Goal: Task Accomplishment & Management: Manage account settings

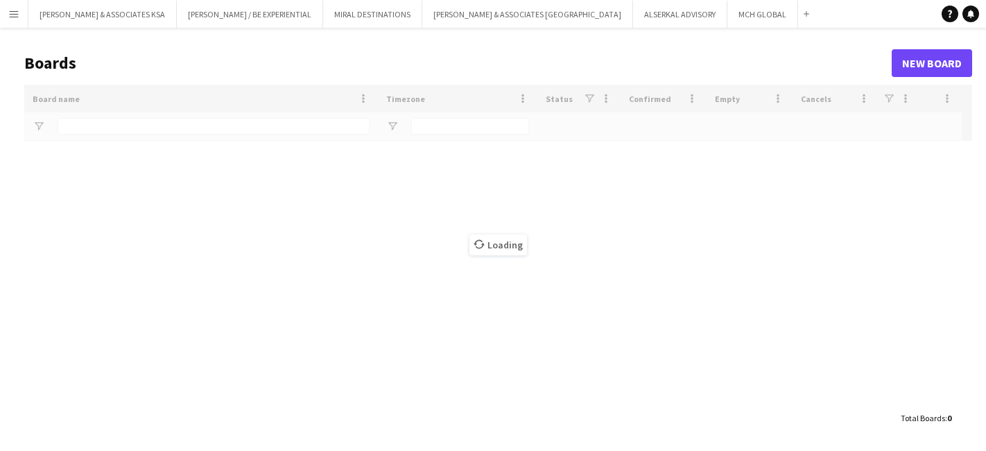
type input "***"
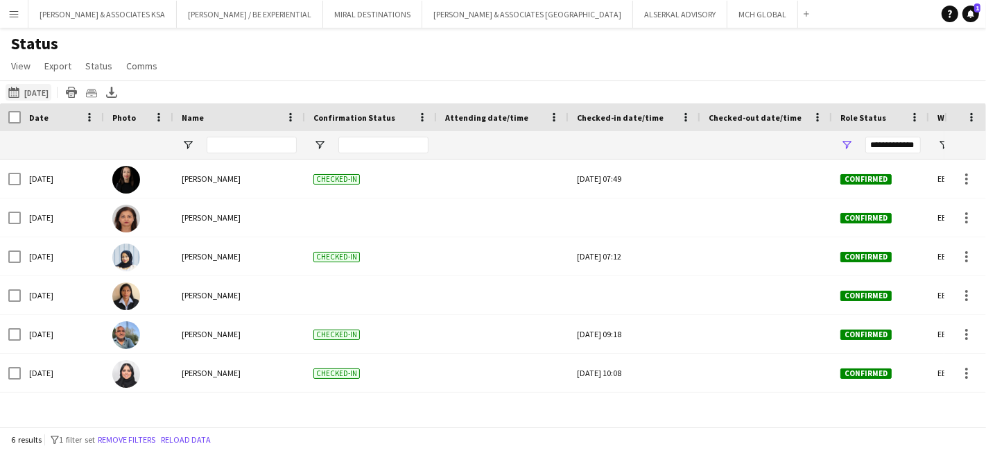
click at [32, 89] on button "29-08-2025 to 04-09-2025 21-08-2025" at bounding box center [29, 92] width 46 height 17
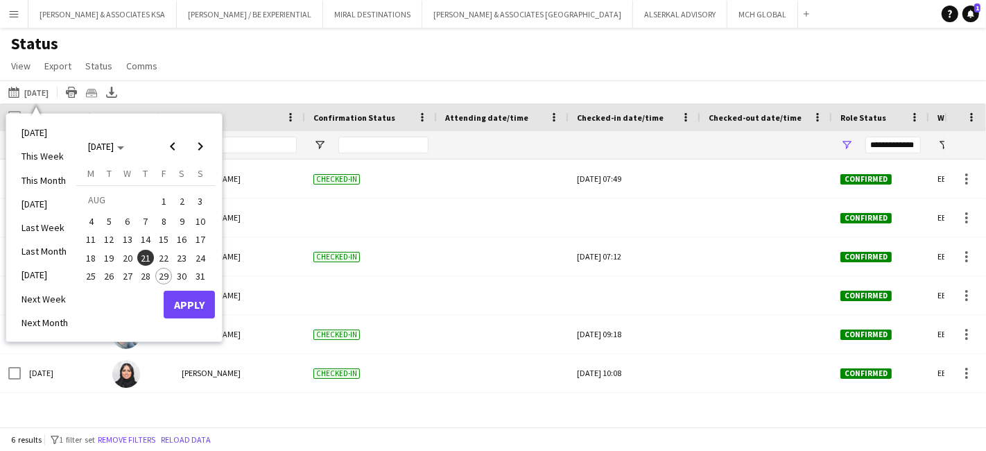
click at [163, 275] on span "29" at bounding box center [163, 276] width 17 height 17
click at [187, 298] on button "Apply" at bounding box center [189, 305] width 51 height 28
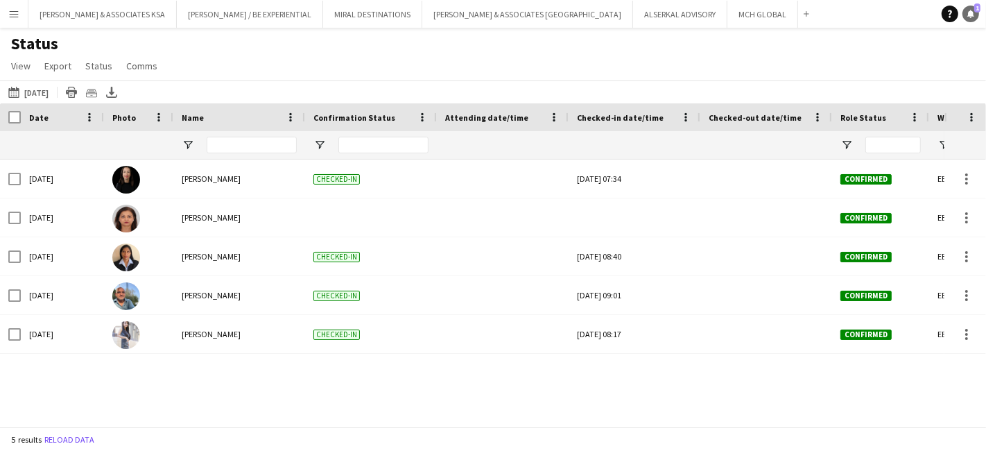
click at [972, 8] on link "Notifications 1" at bounding box center [970, 14] width 17 height 17
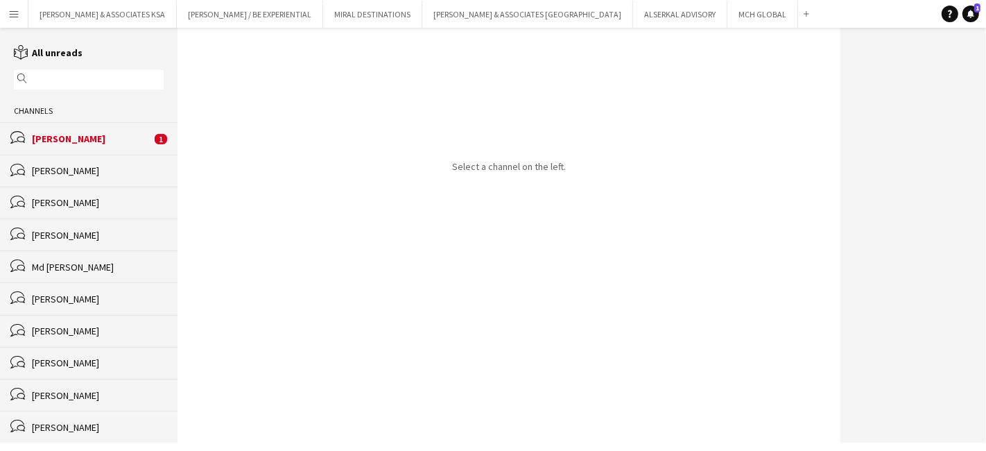
click at [81, 135] on div "[PERSON_NAME]" at bounding box center [91, 138] width 119 height 12
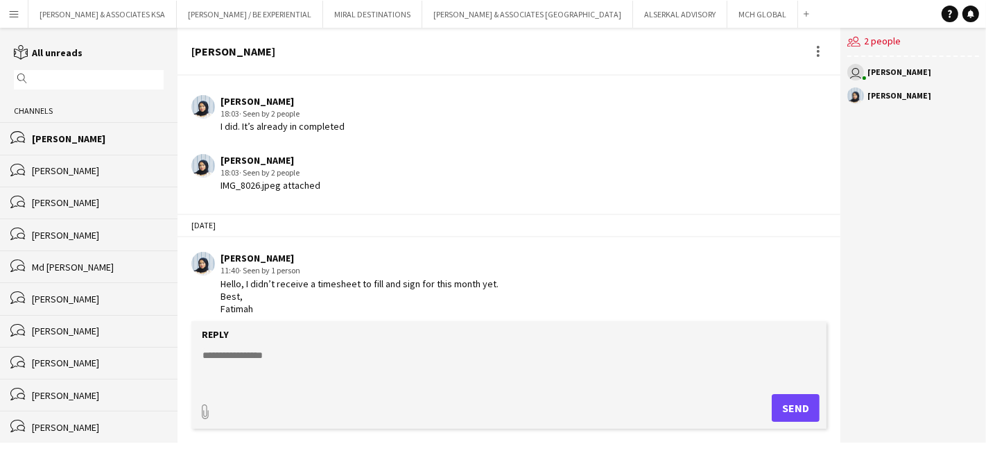
scroll to position [1239, 0]
click at [234, 355] on textarea at bounding box center [511, 366] width 621 height 36
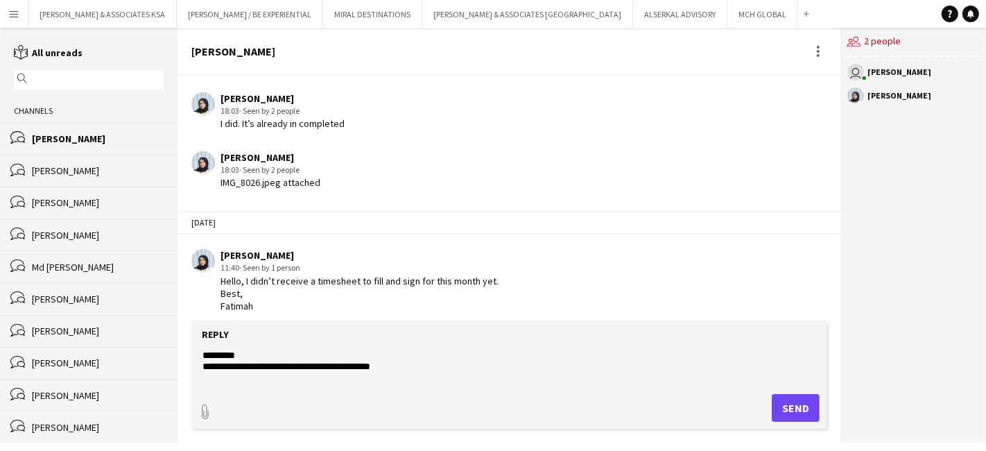
type textarea "**********"
click at [802, 410] on button "Send" at bounding box center [796, 408] width 48 height 28
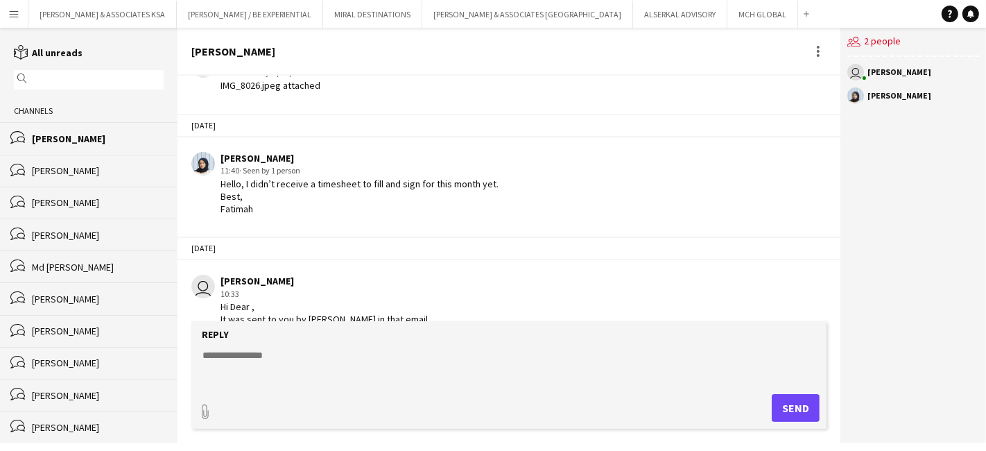
click at [226, 361] on textarea at bounding box center [511, 366] width 621 height 36
type textarea "**********"
click at [790, 403] on button "Send" at bounding box center [796, 408] width 48 height 28
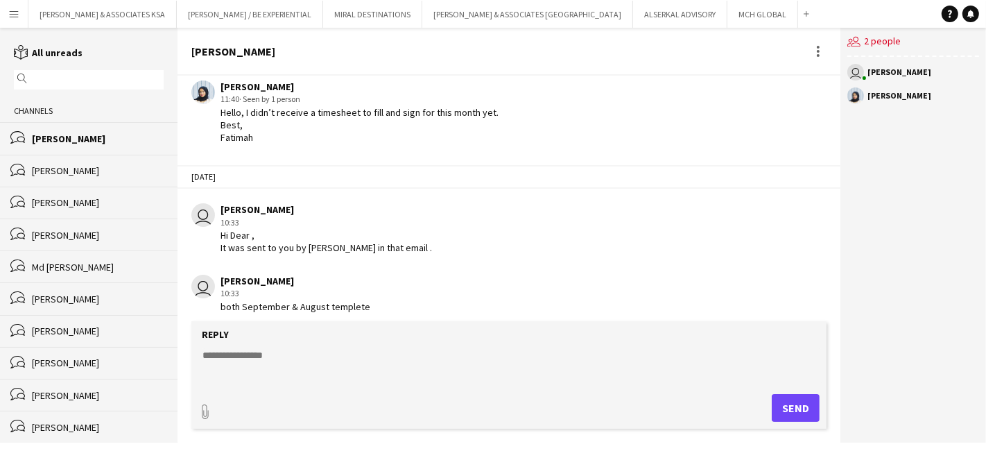
click at [209, 363] on textarea at bounding box center [511, 366] width 621 height 36
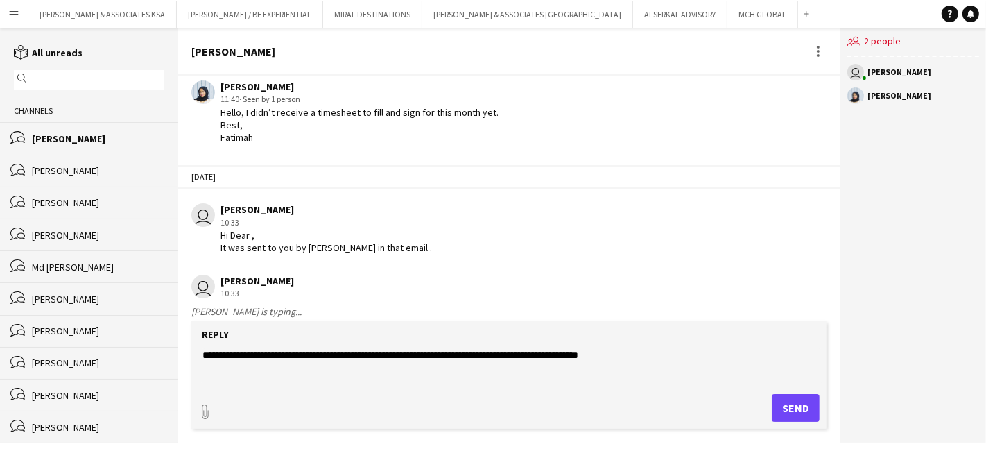
drag, startPoint x: 419, startPoint y: 347, endPoint x: 422, endPoint y: 355, distance: 7.9
click at [399, 356] on textarea "**********" at bounding box center [511, 366] width 621 height 36
type textarea "**********"
click at [788, 408] on button "Send" at bounding box center [796, 408] width 48 height 28
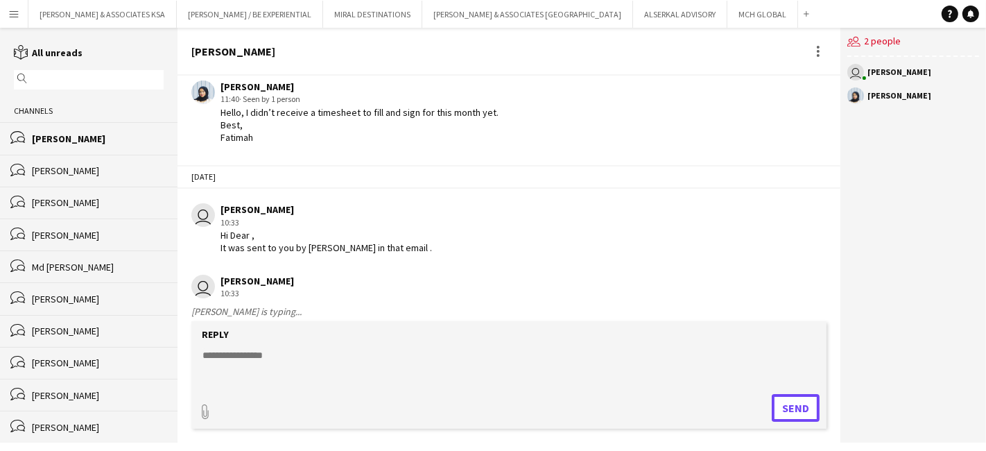
scroll to position [1486, 0]
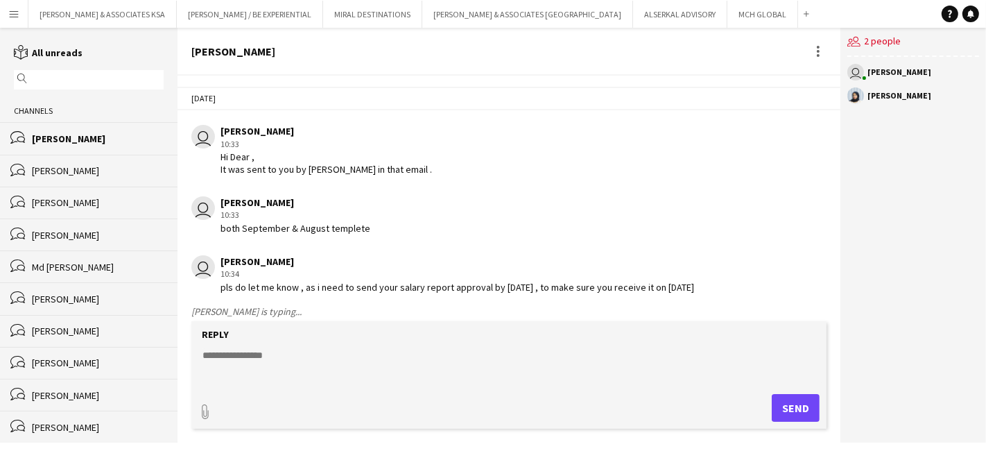
click at [245, 351] on textarea at bounding box center [511, 366] width 621 height 36
type textarea "**********"
click at [804, 412] on button "Send" at bounding box center [796, 408] width 48 height 28
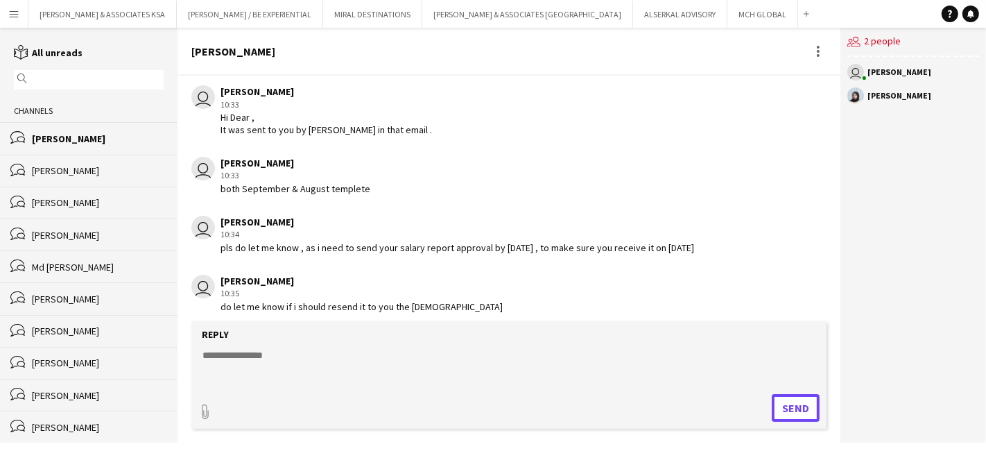
scroll to position [1525, 0]
click at [63, 133] on div "[PERSON_NAME]" at bounding box center [98, 138] width 132 height 12
click at [899, 98] on div "[PERSON_NAME]" at bounding box center [899, 96] width 64 height 8
click at [55, 139] on div "[PERSON_NAME]" at bounding box center [98, 138] width 132 height 12
click at [71, 176] on div "[PERSON_NAME]" at bounding box center [98, 170] width 132 height 12
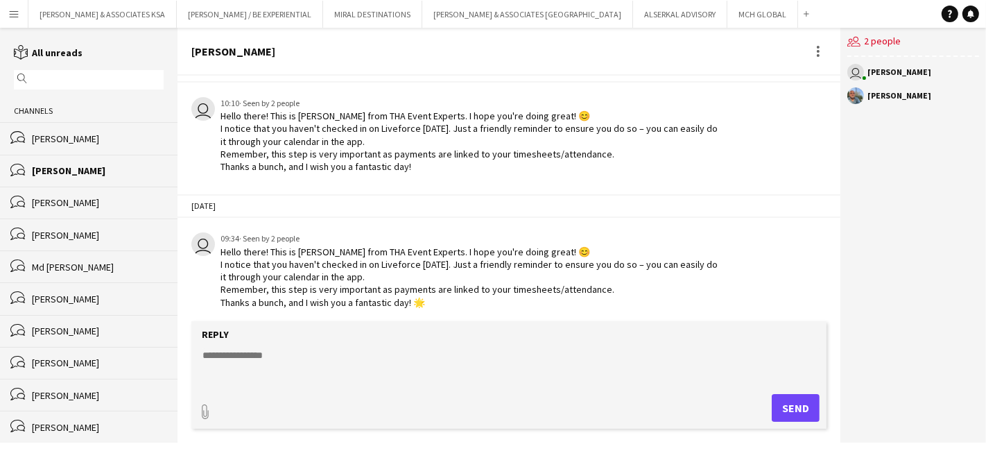
scroll to position [467, 0]
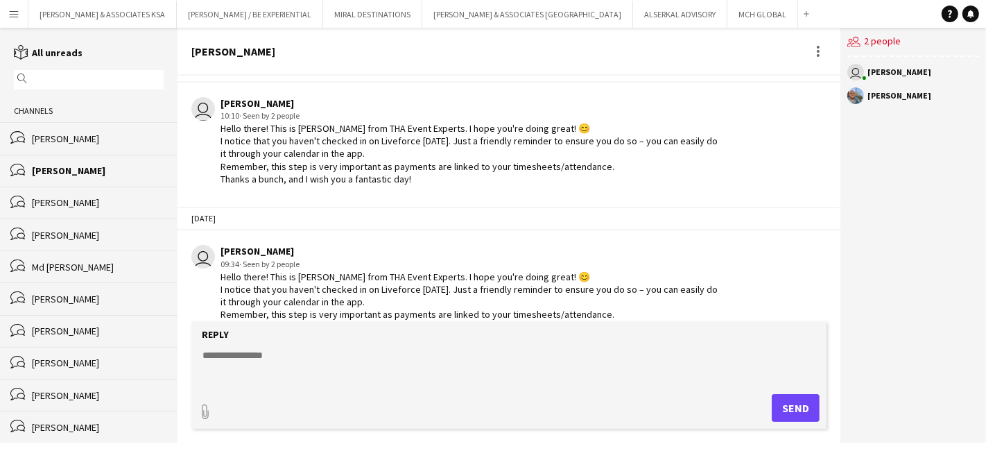
click at [83, 132] on div "[PERSON_NAME]" at bounding box center [98, 138] width 132 height 12
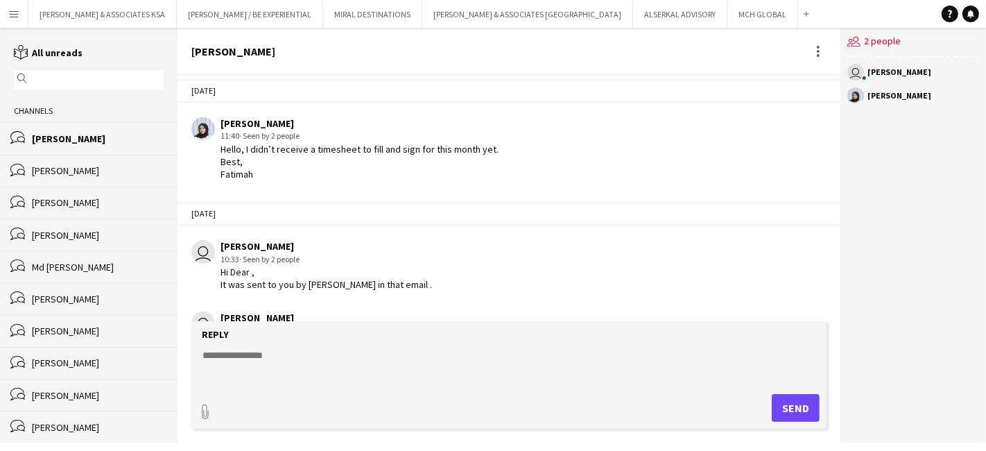
scroll to position [1294, 0]
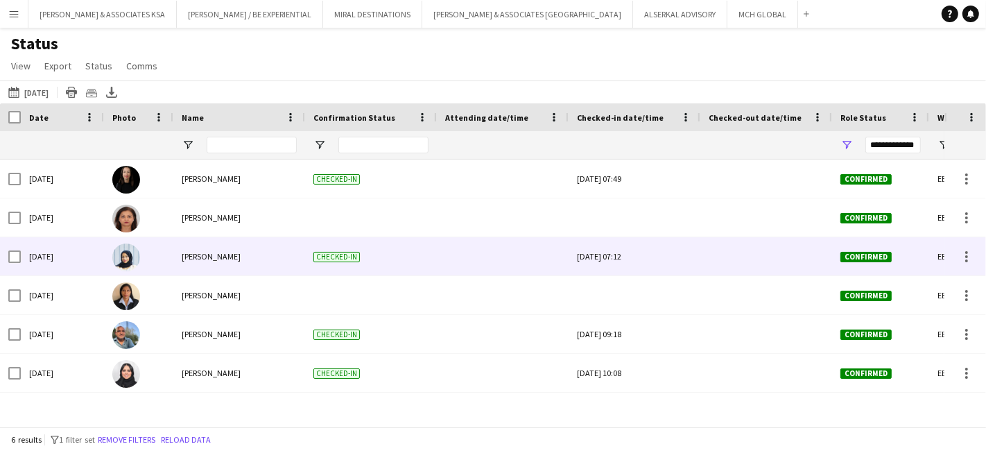
click at [204, 250] on div "[PERSON_NAME]" at bounding box center [239, 256] width 132 height 38
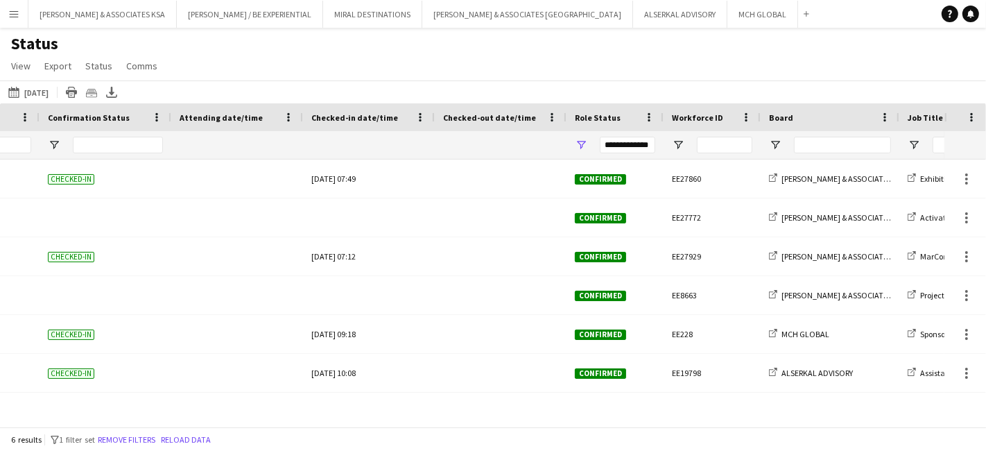
scroll to position [0, 666]
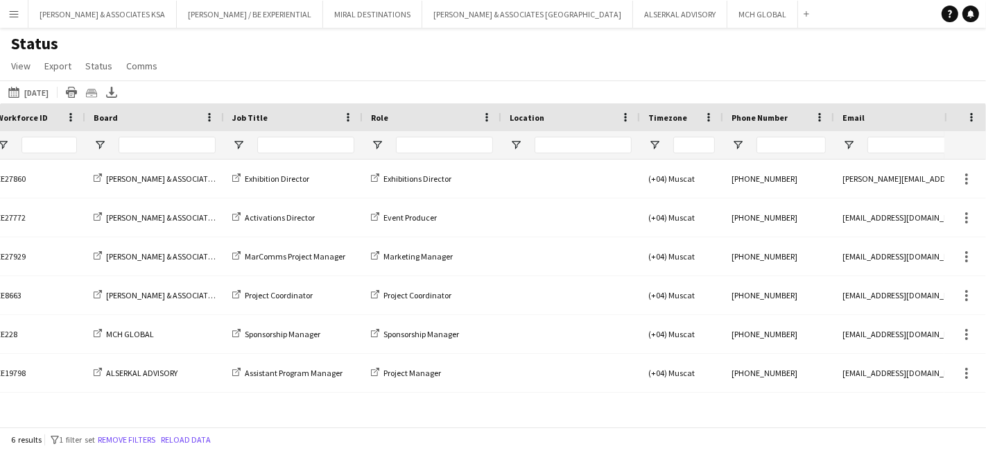
click at [16, 20] on button "Menu" at bounding box center [14, 14] width 28 height 28
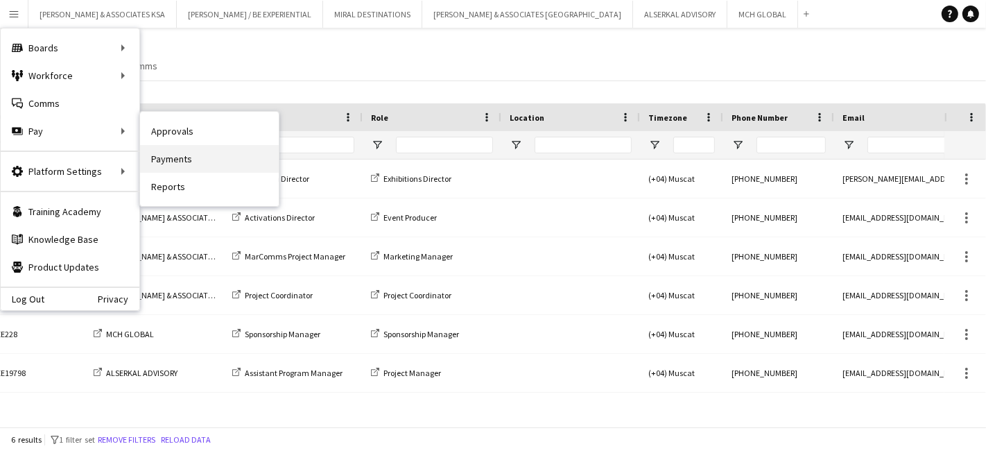
click at [185, 157] on link "Payments" at bounding box center [209, 159] width 139 height 28
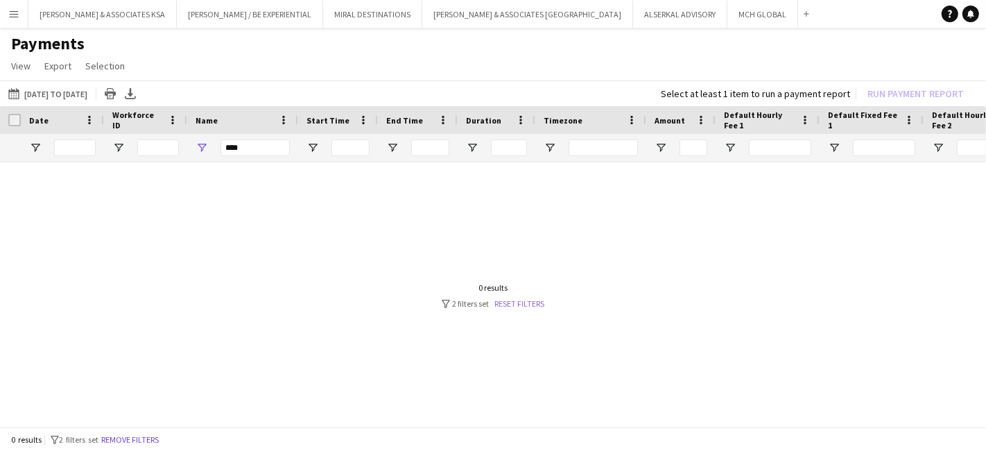
click at [516, 302] on link "Reset filters" at bounding box center [520, 303] width 50 height 10
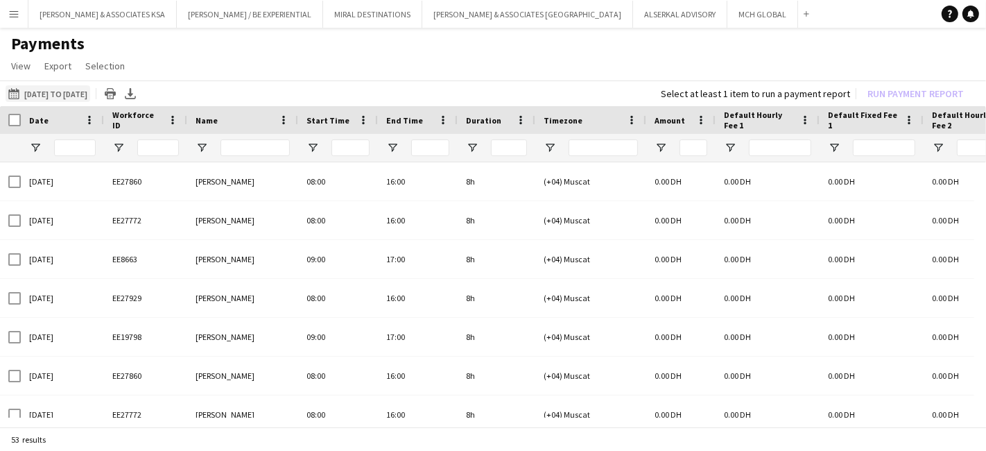
click at [25, 90] on button "[DATE] to [DATE] [DATE] to [DATE]" at bounding box center [48, 93] width 85 height 17
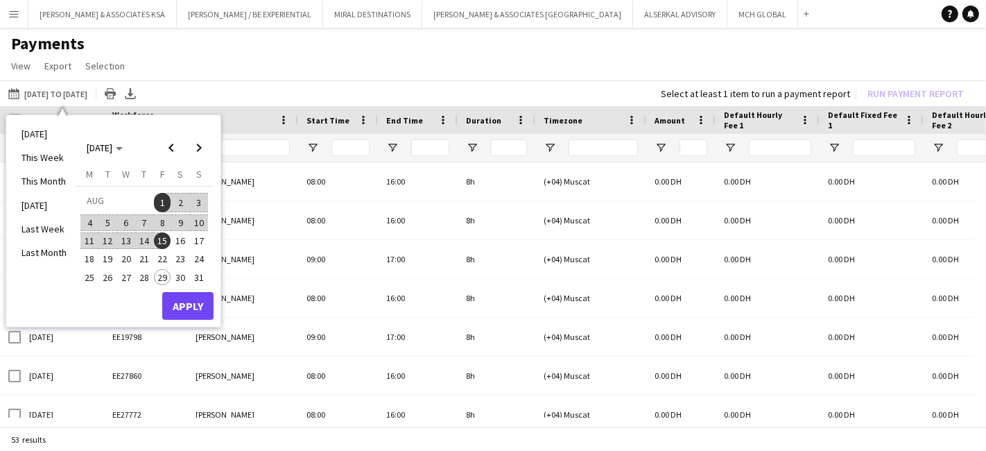
click at [162, 203] on span "1" at bounding box center [162, 202] width 17 height 19
click at [200, 271] on span "31" at bounding box center [199, 277] width 17 height 17
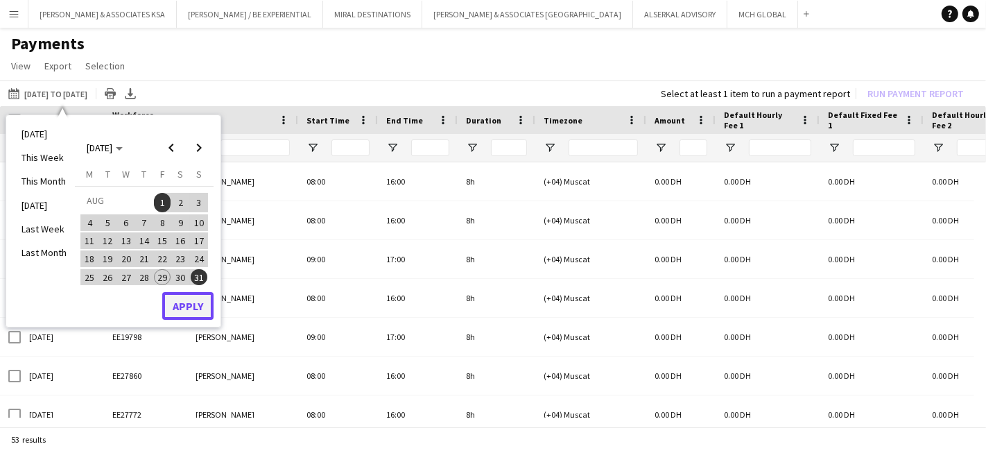
click at [184, 304] on button "Apply" at bounding box center [187, 306] width 51 height 28
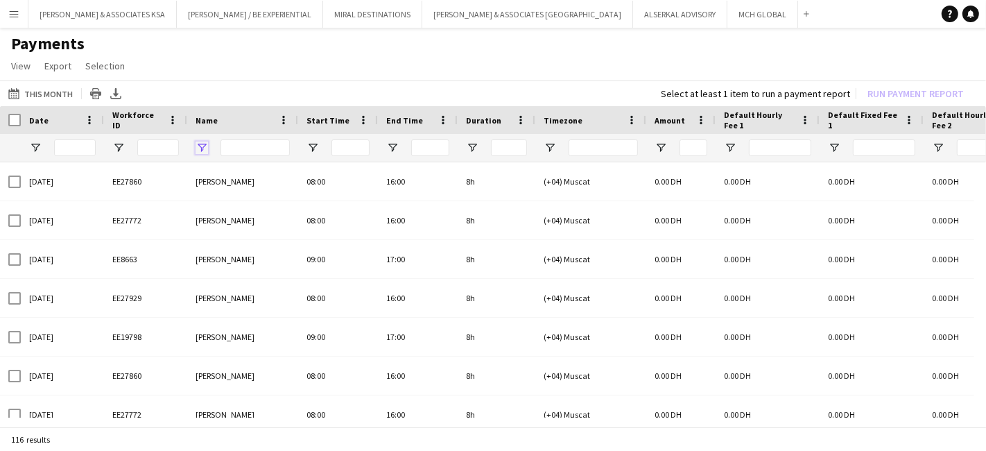
click at [200, 144] on span "Open Filter Menu" at bounding box center [202, 147] width 12 height 12
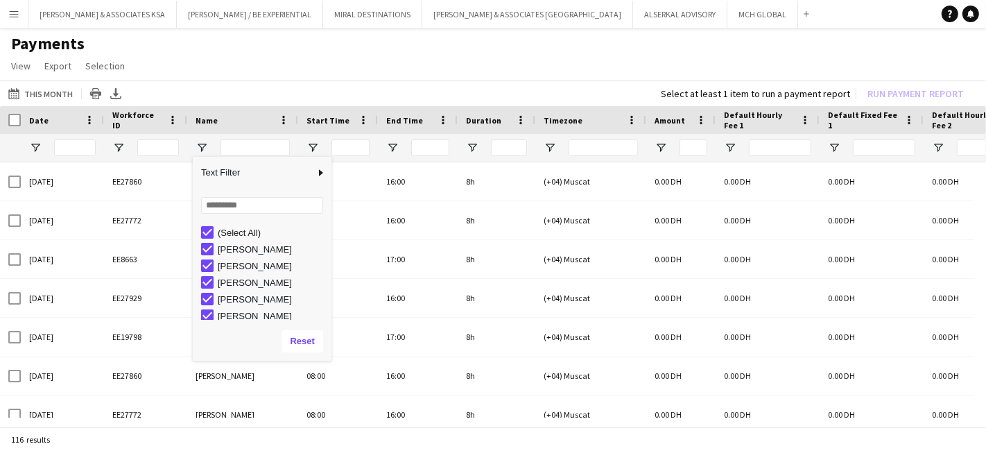
click at [208, 224] on div "(Select All)" at bounding box center [266, 232] width 130 height 17
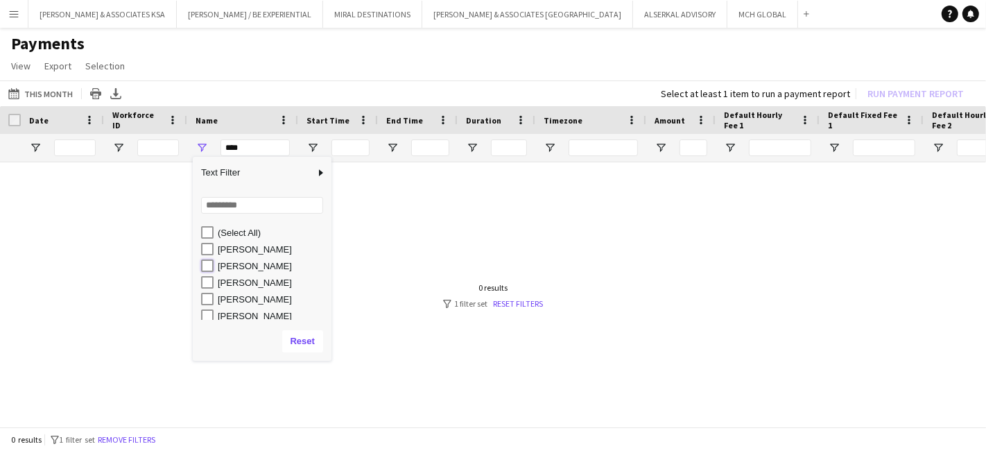
type input "**********"
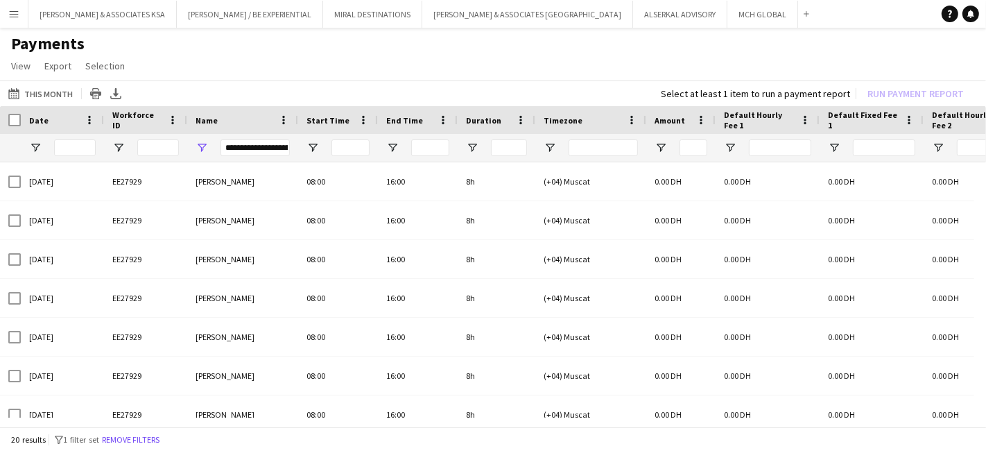
click at [345, 62] on app-page-menu "View Customise view Customise filters Reset Filters Reset View Reset All Export…" at bounding box center [493, 67] width 986 height 26
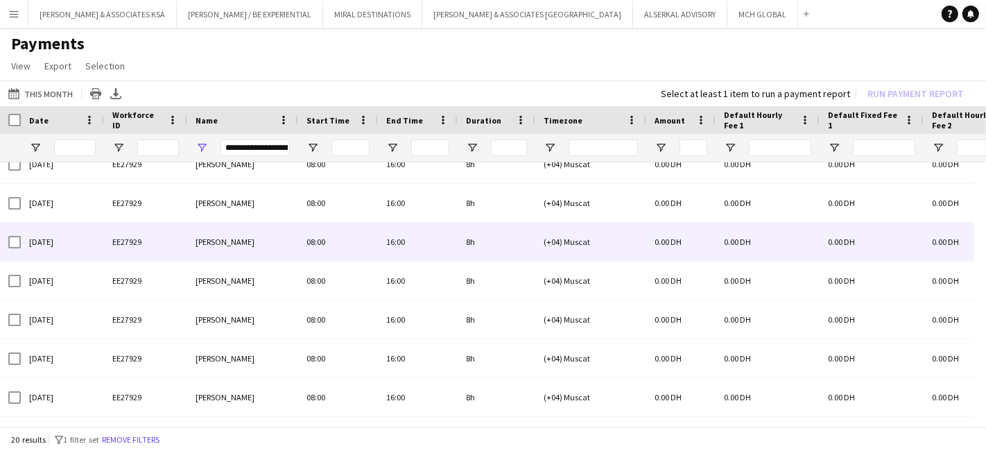
scroll to position [521, 0]
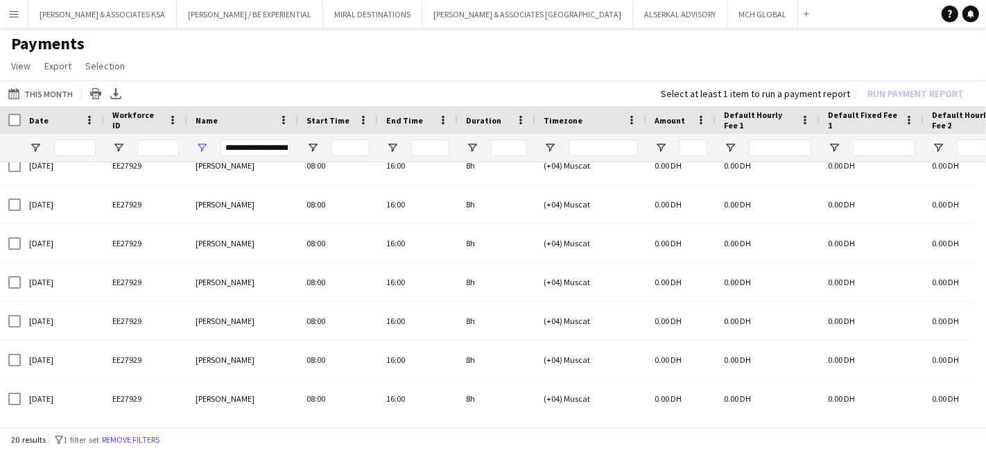
drag, startPoint x: 361, startPoint y: 428, endPoint x: 600, endPoint y: 428, distance: 239.2
click at [600, 428] on div "20 results filter-1 1 filter set Remove filters" at bounding box center [493, 439] width 986 height 24
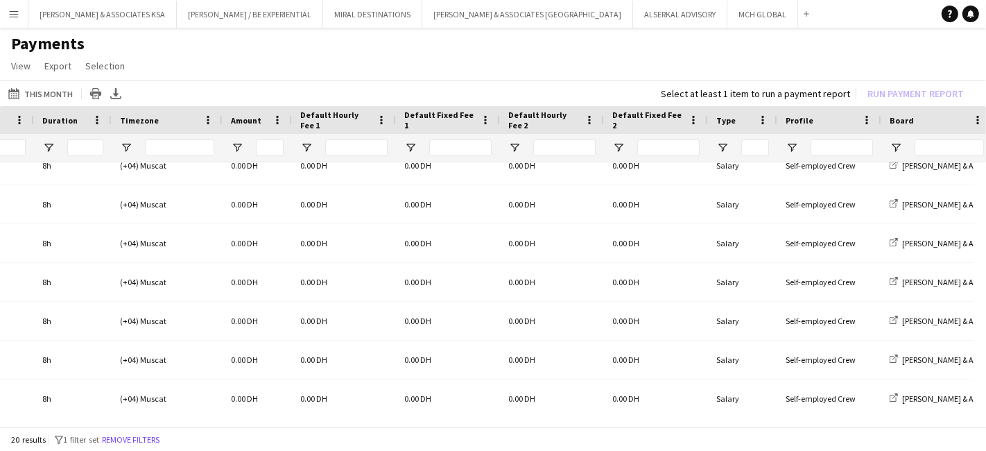
scroll to position [0, 787]
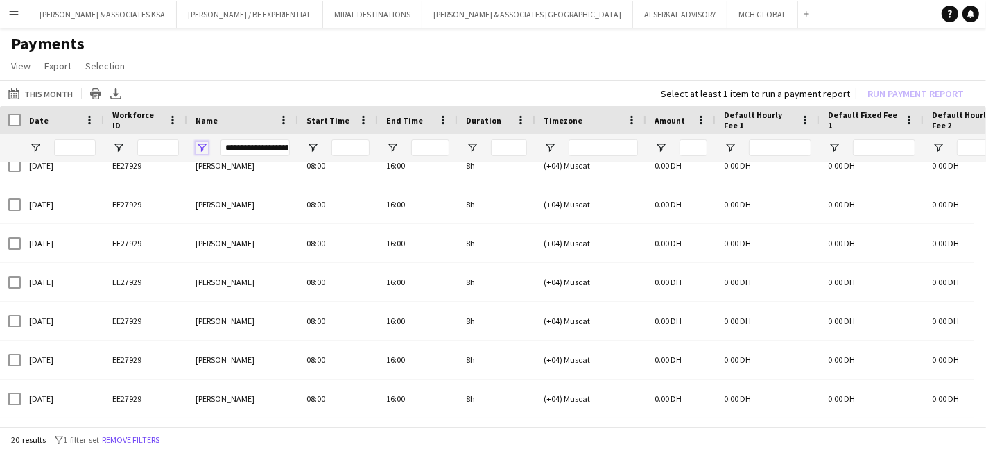
click at [201, 144] on span "Open Filter Menu" at bounding box center [202, 147] width 12 height 12
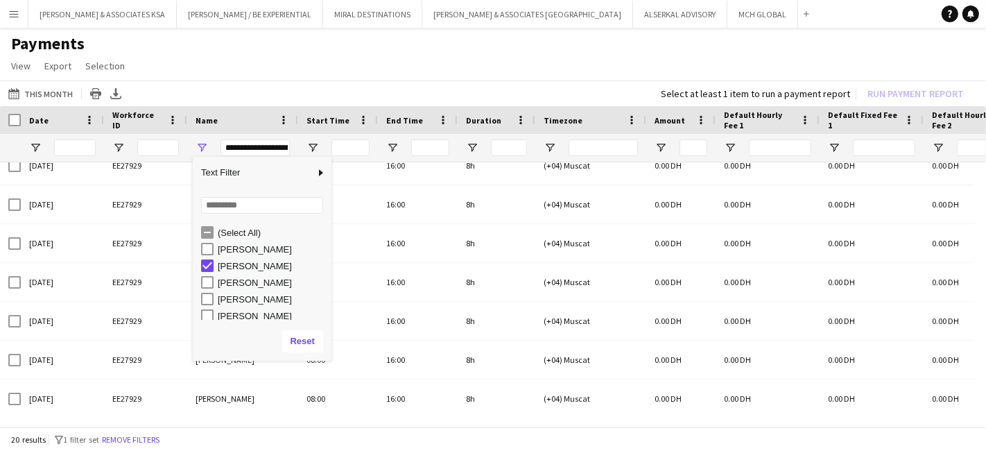
click at [218, 58] on app-page-menu "View Customise view Customise filters Reset Filters Reset View Reset All Export…" at bounding box center [493, 67] width 986 height 26
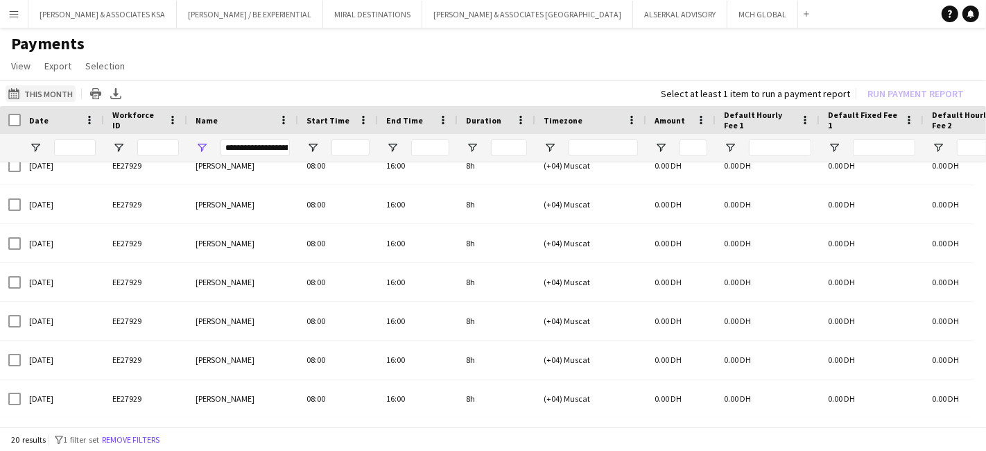
click at [46, 89] on button "[DATE] to [DATE] This Month" at bounding box center [41, 93] width 70 height 17
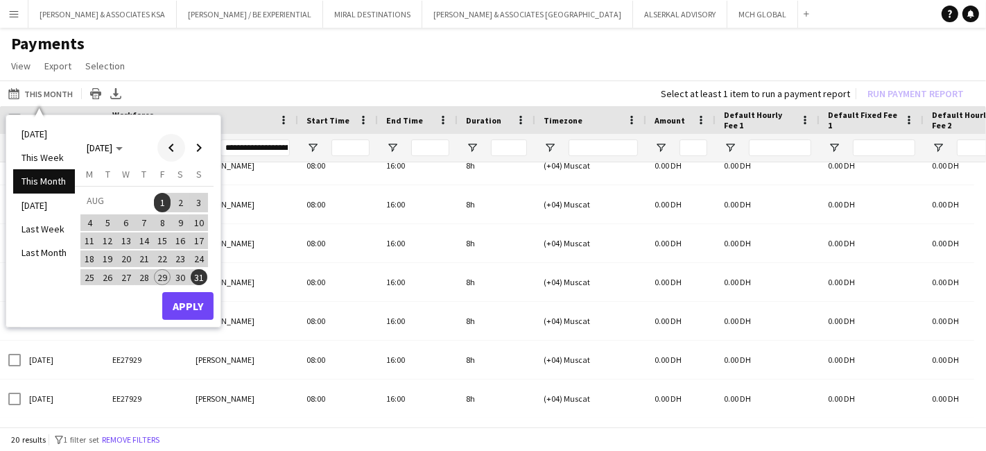
click at [166, 144] on span "Previous month" at bounding box center [171, 148] width 28 height 28
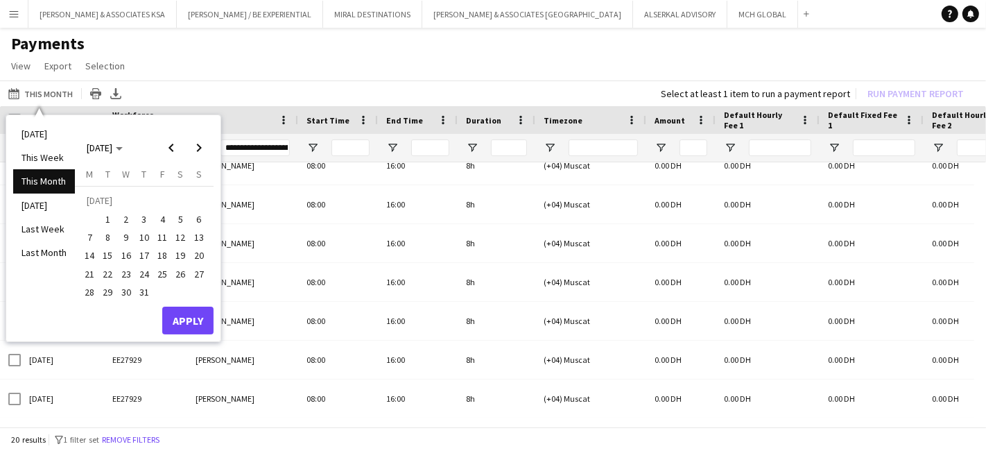
drag, startPoint x: 114, startPoint y: 223, endPoint x: 139, endPoint y: 259, distance: 44.4
click at [113, 223] on button "1" at bounding box center [107, 219] width 18 height 18
drag, startPoint x: 148, startPoint y: 295, endPoint x: 178, endPoint y: 315, distance: 35.6
click at [150, 296] on button "31" at bounding box center [144, 292] width 18 height 18
click at [190, 321] on button "Apply" at bounding box center [187, 320] width 51 height 28
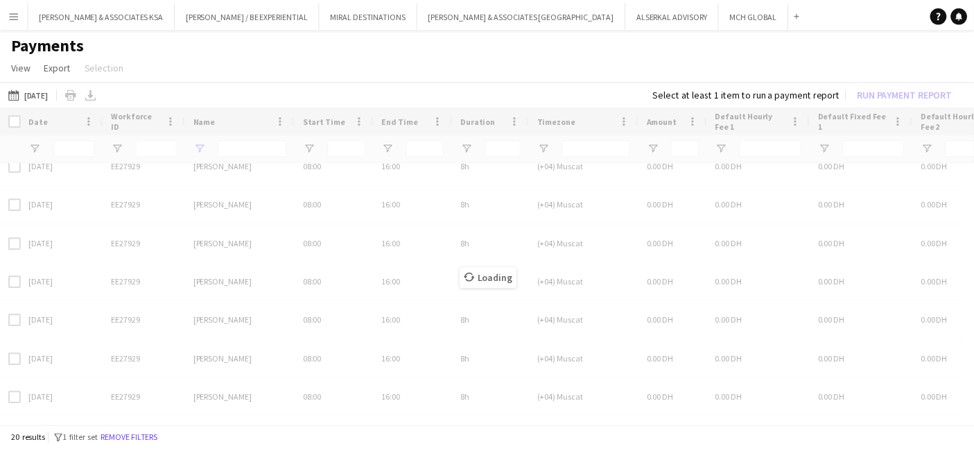
scroll to position [0, 0]
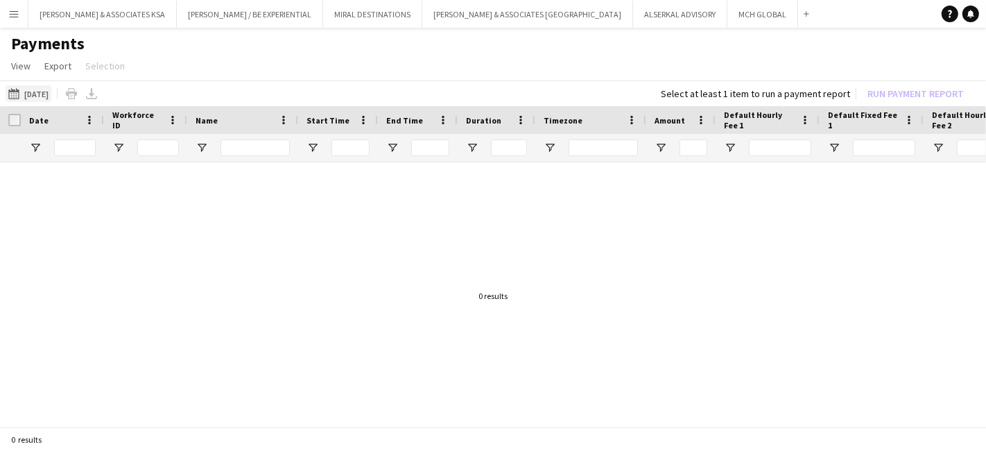
click at [43, 94] on button "[DATE] to [DATE] [DATE]" at bounding box center [29, 93] width 46 height 17
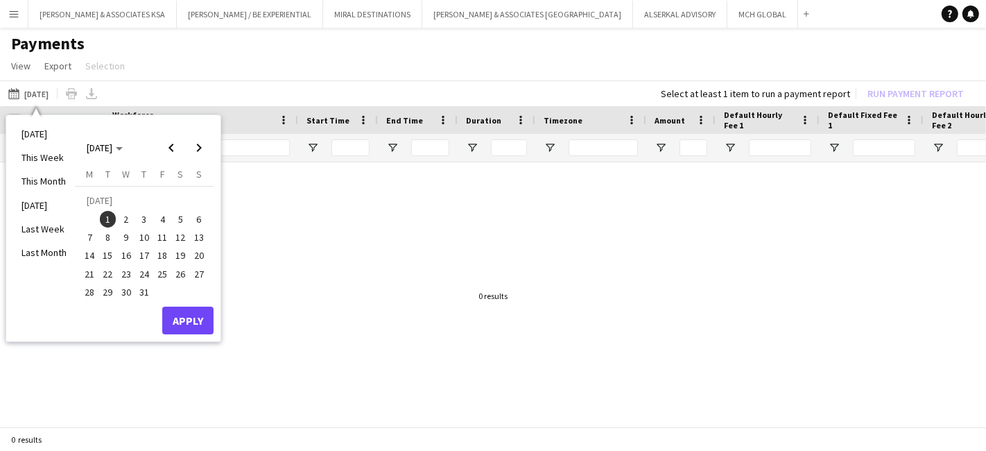
click at [110, 216] on span "1" at bounding box center [108, 219] width 17 height 17
drag, startPoint x: 140, startPoint y: 288, endPoint x: 157, endPoint y: 295, distance: 18.4
click at [141, 291] on span "31" at bounding box center [144, 292] width 17 height 17
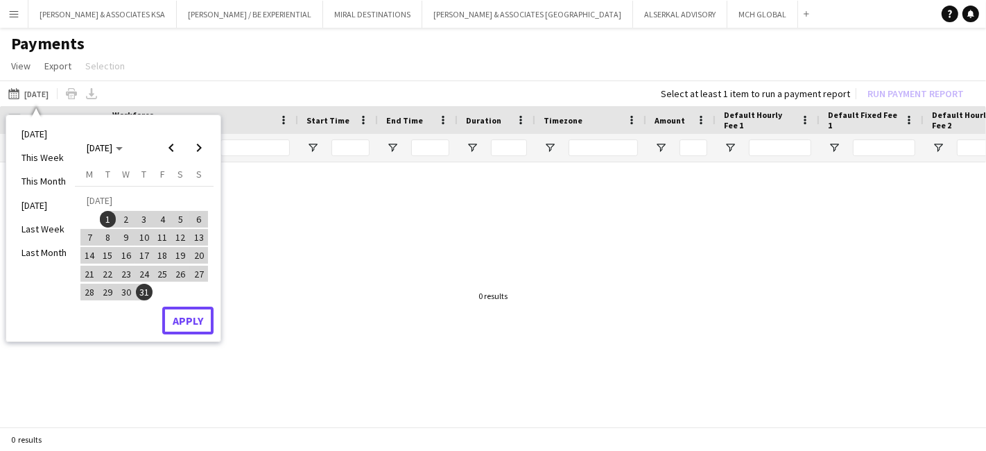
click at [182, 315] on button "Apply" at bounding box center [187, 320] width 51 height 28
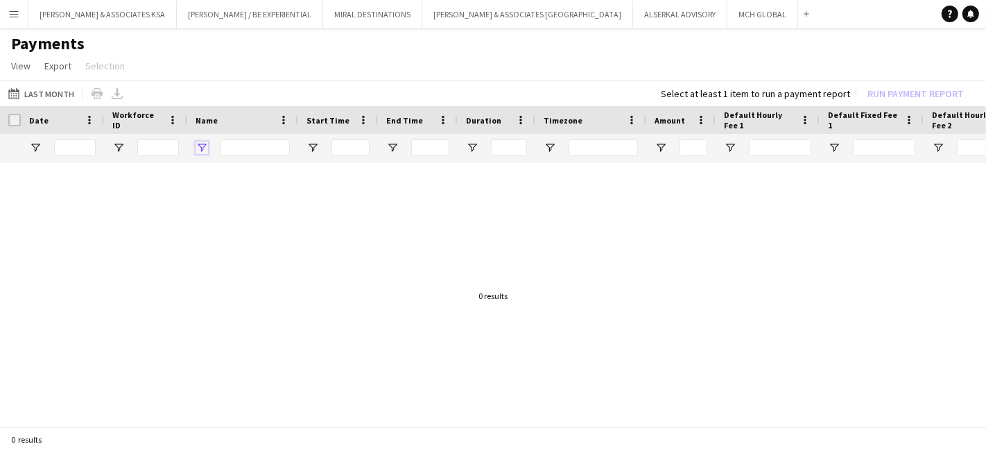
click at [203, 144] on span "Open Filter Menu" at bounding box center [202, 147] width 12 height 12
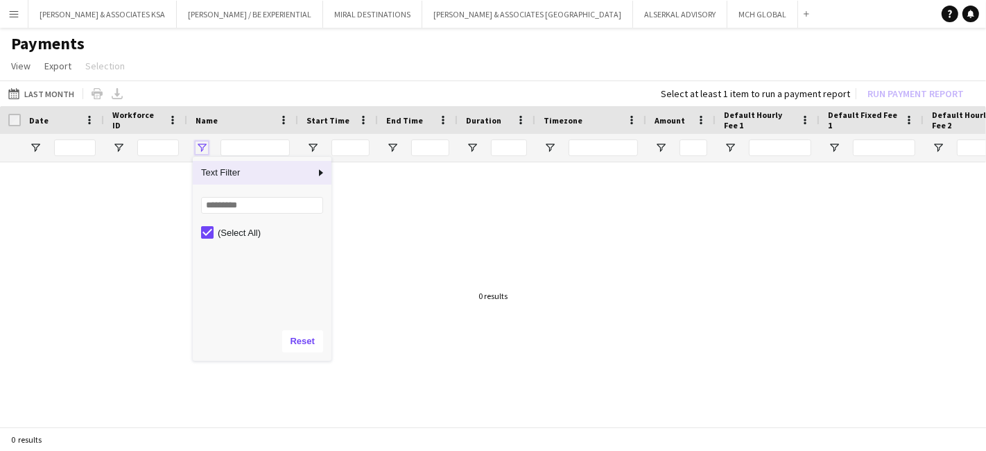
click at [203, 144] on span "Open Filter Menu" at bounding box center [202, 147] width 12 height 12
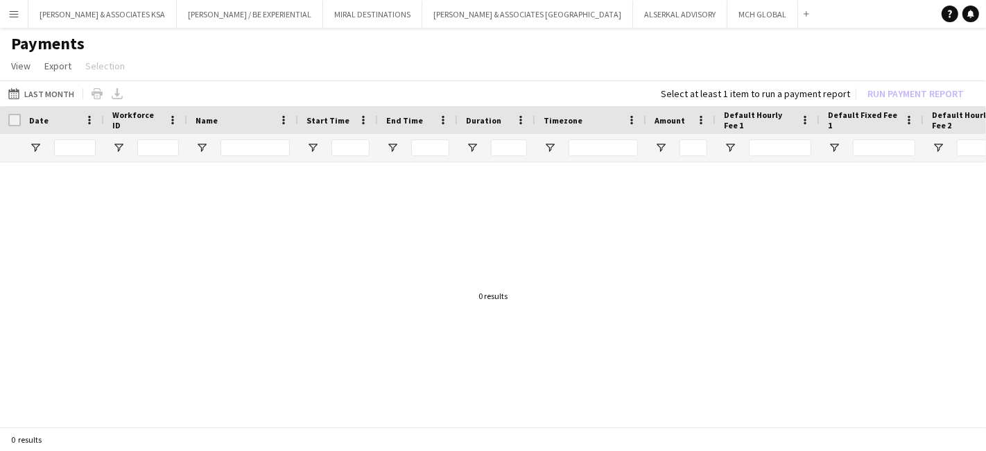
click at [182, 73] on app-page-menu "View Customise view Customise filters Reset Filters Reset View Reset All Export…" at bounding box center [493, 67] width 986 height 26
click at [42, 96] on button "[DATE] to [DATE] Last Month" at bounding box center [41, 93] width 71 height 17
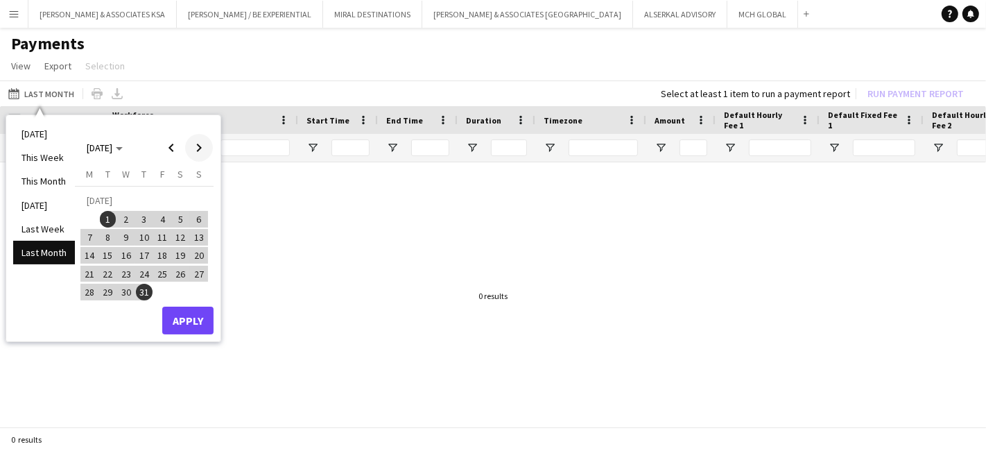
click at [198, 149] on span "Next month" at bounding box center [199, 148] width 28 height 28
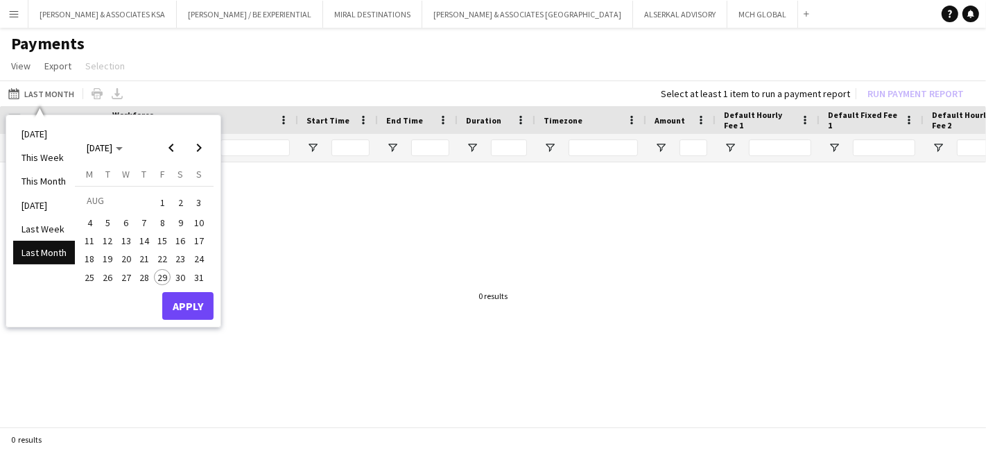
click at [162, 197] on span "1" at bounding box center [162, 202] width 17 height 19
click at [160, 270] on span "29" at bounding box center [162, 277] width 17 height 17
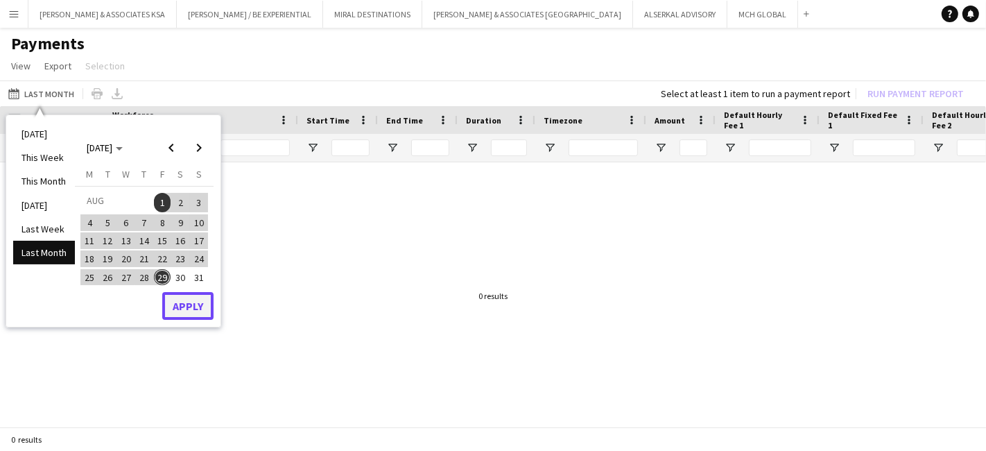
click at [176, 304] on button "Apply" at bounding box center [187, 306] width 51 height 28
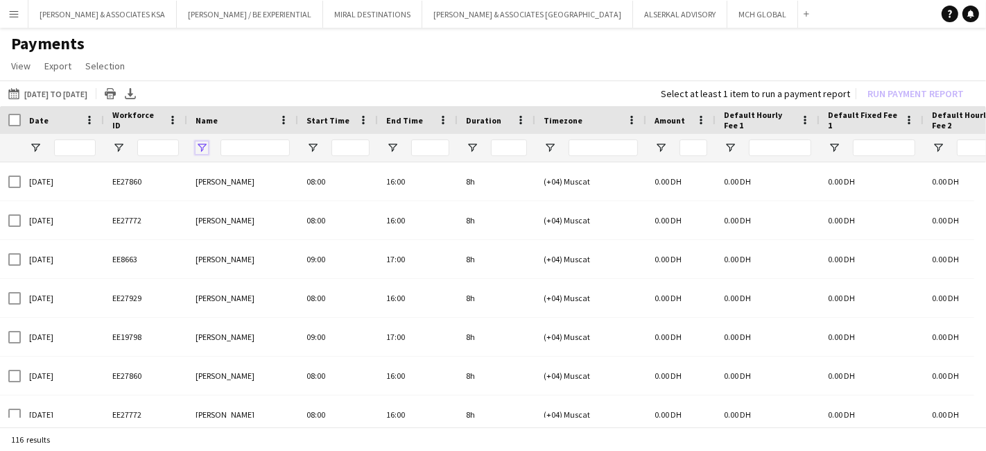
click at [201, 149] on span "Open Filter Menu" at bounding box center [202, 147] width 12 height 12
click at [232, 62] on app-page-menu "View Customise view Customise filters Reset Filters Reset View Reset All Export…" at bounding box center [493, 67] width 986 height 26
click at [53, 91] on button "[DATE] to [DATE] [DATE] to [DATE]" at bounding box center [48, 93] width 85 height 17
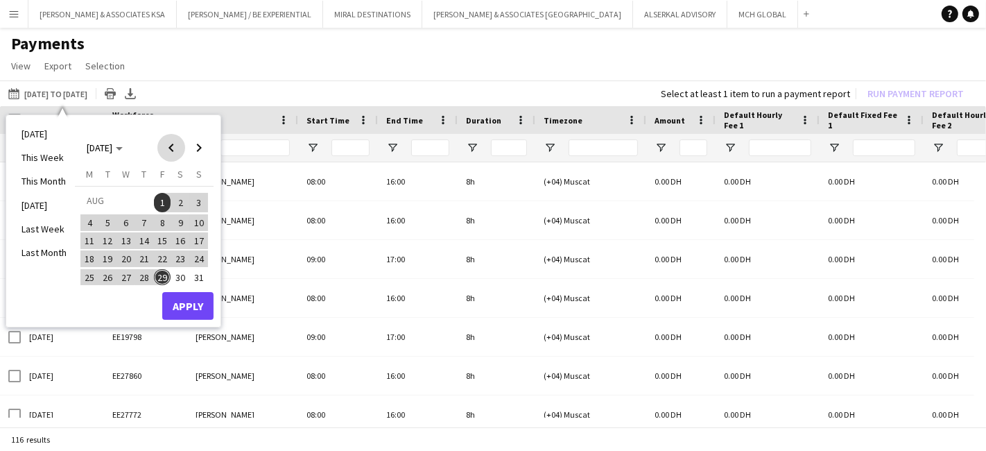
click at [166, 141] on span "Previous month" at bounding box center [171, 148] width 28 height 28
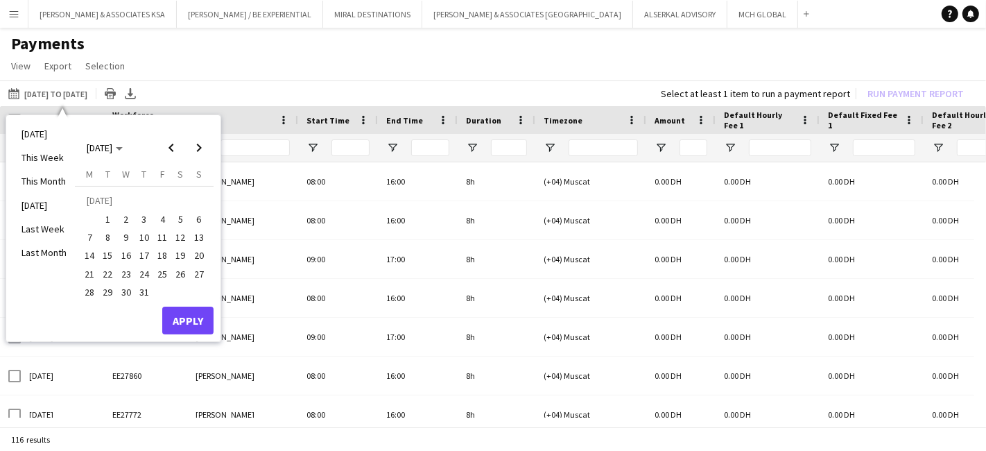
click at [112, 214] on span "1" at bounding box center [108, 219] width 17 height 17
click at [142, 291] on span "31" at bounding box center [144, 292] width 17 height 17
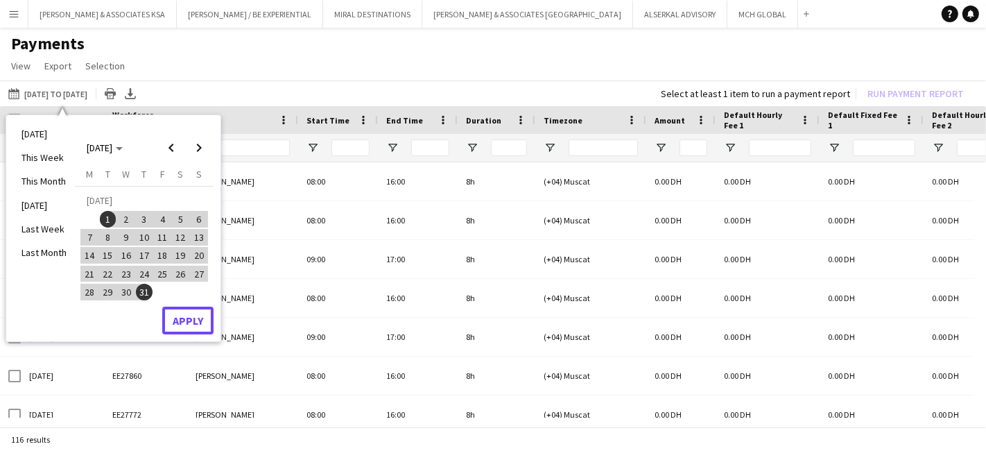
click at [182, 320] on button "Apply" at bounding box center [187, 320] width 51 height 28
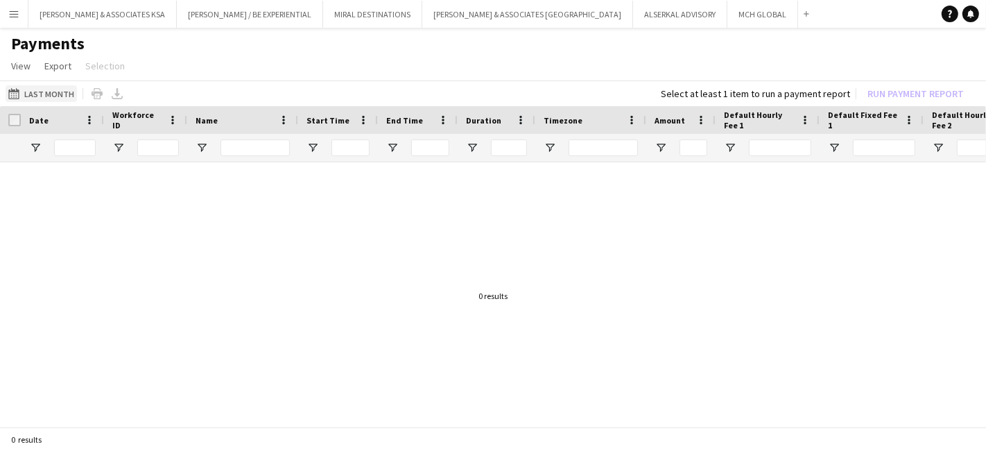
click at [45, 89] on button "[DATE] to [DATE] Last Month" at bounding box center [41, 93] width 71 height 17
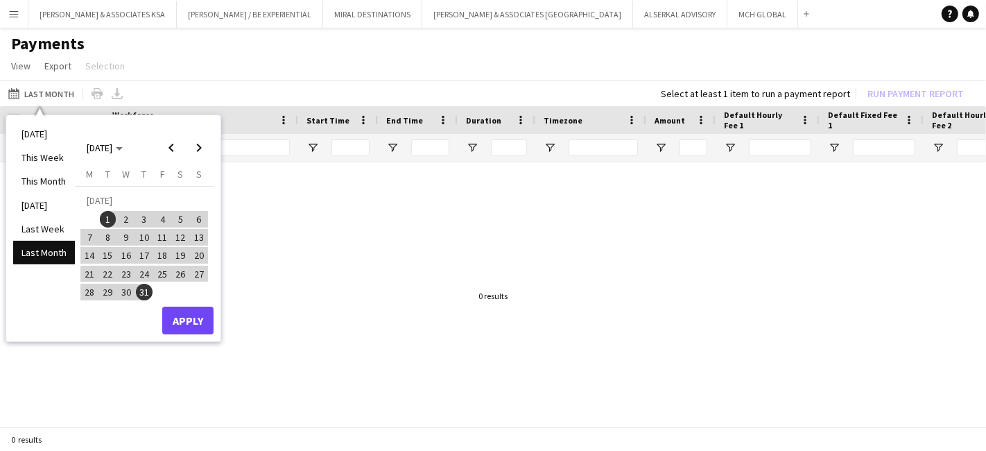
click at [6, 17] on button "Menu" at bounding box center [14, 14] width 28 height 28
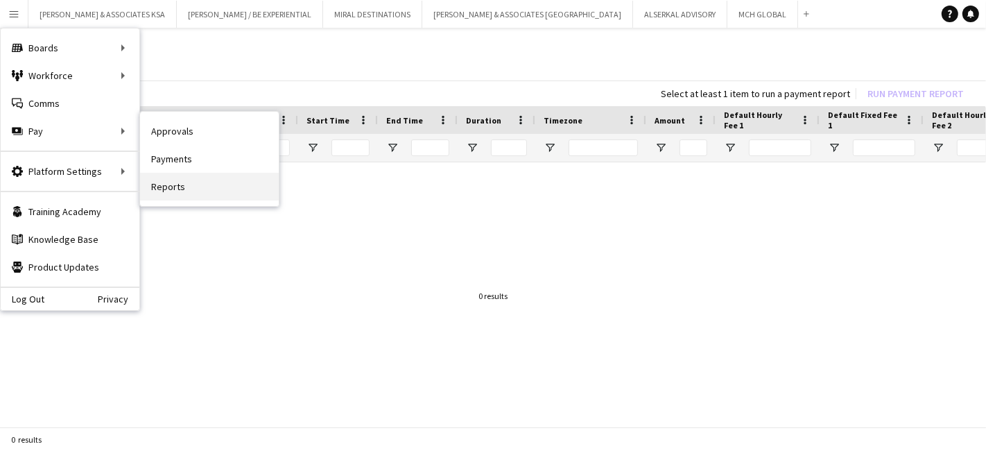
click at [184, 181] on link "Reports" at bounding box center [209, 187] width 139 height 28
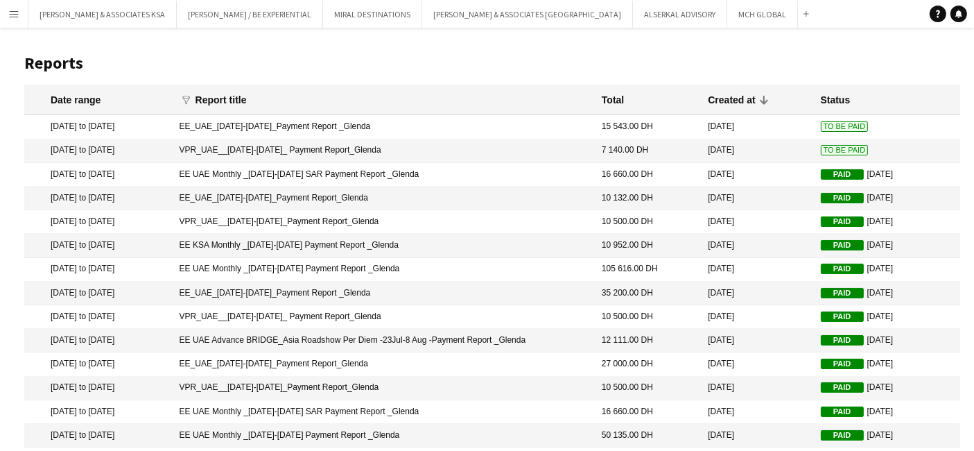
click at [12, 12] on app-icon "Menu" at bounding box center [13, 13] width 11 height 11
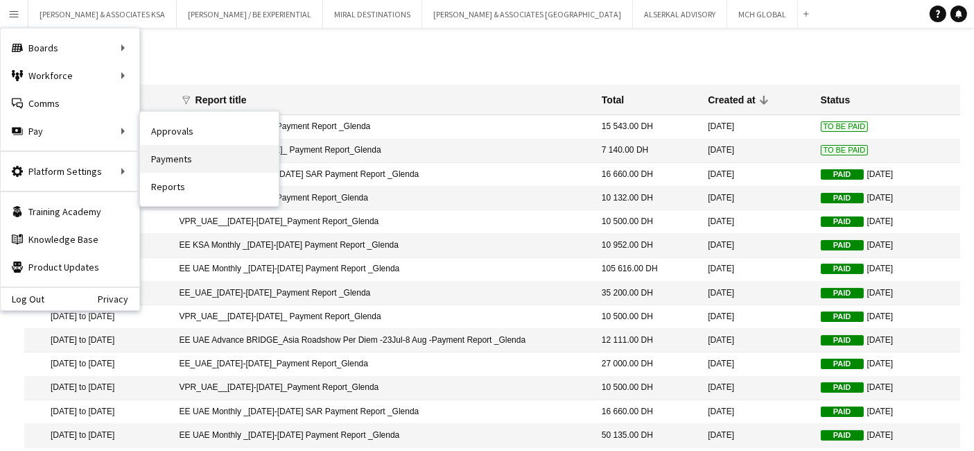
click at [206, 163] on link "Payments" at bounding box center [209, 159] width 139 height 28
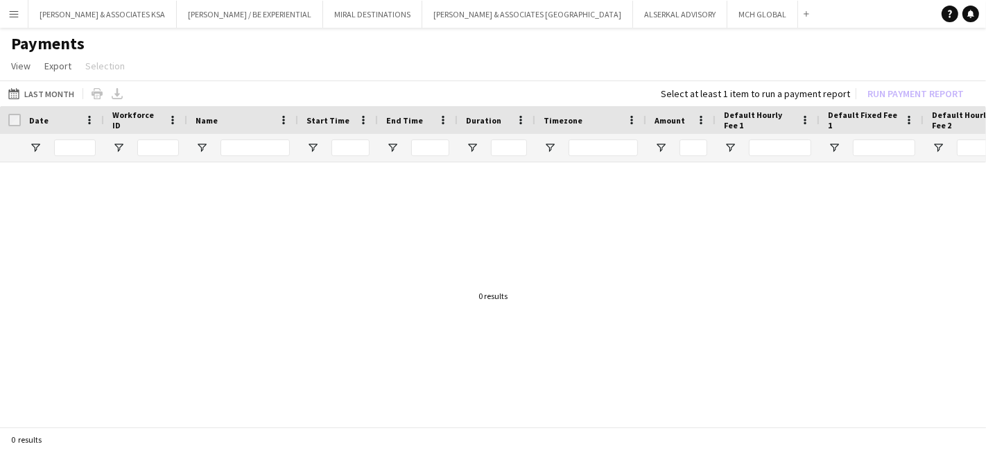
click at [61, 102] on div "Last Month Last Month [DATE] This Week This Month [DATE] Last Week Last Month […" at bounding box center [493, 93] width 986 height 26
click at [61, 97] on button "Last Month Last Month" at bounding box center [41, 93] width 71 height 17
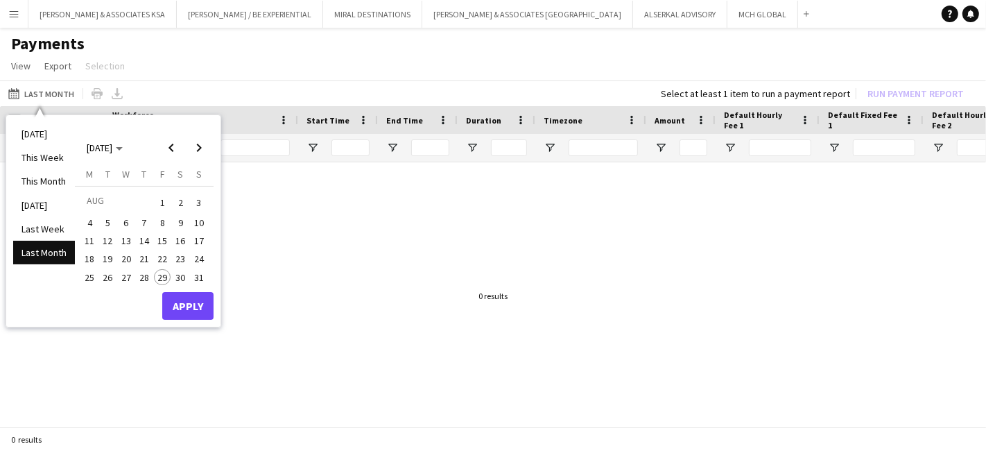
click at [161, 198] on span "1" at bounding box center [162, 202] width 17 height 19
click at [205, 280] on span "31" at bounding box center [199, 277] width 17 height 17
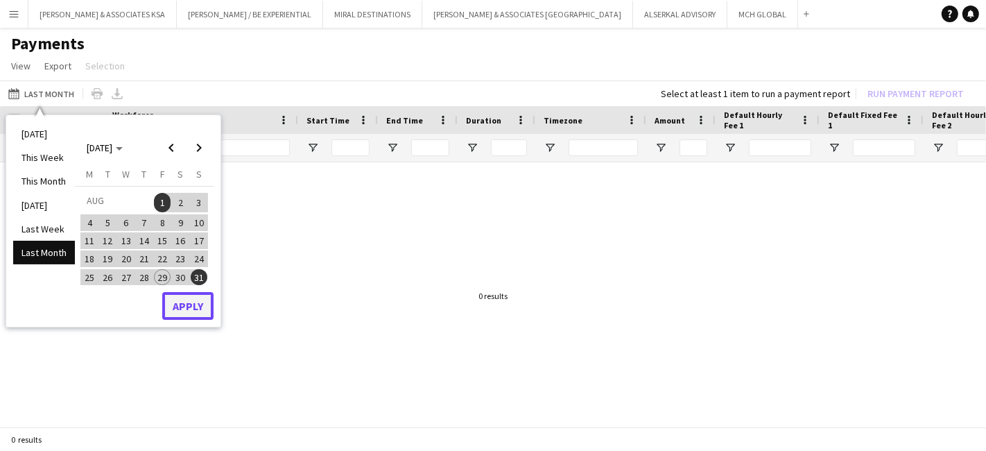
click at [196, 302] on button "Apply" at bounding box center [187, 306] width 51 height 28
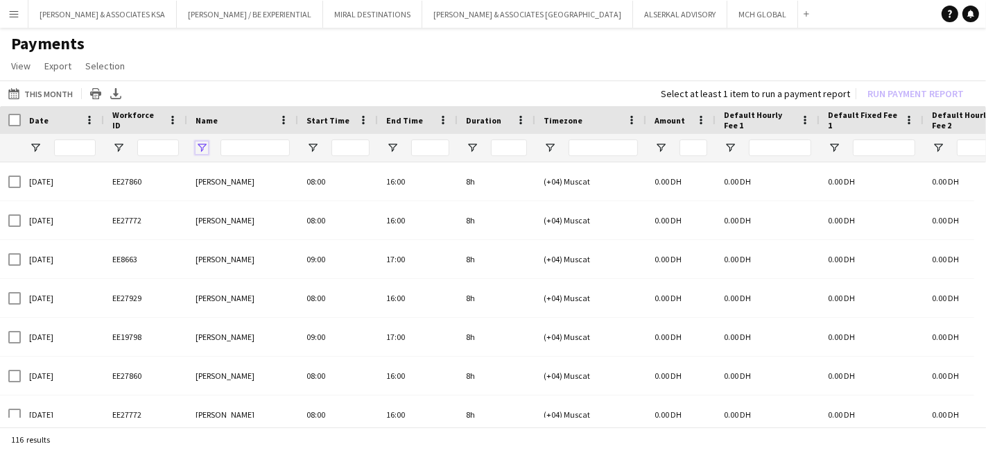
click at [205, 147] on span "Open Filter Menu" at bounding box center [202, 147] width 12 height 12
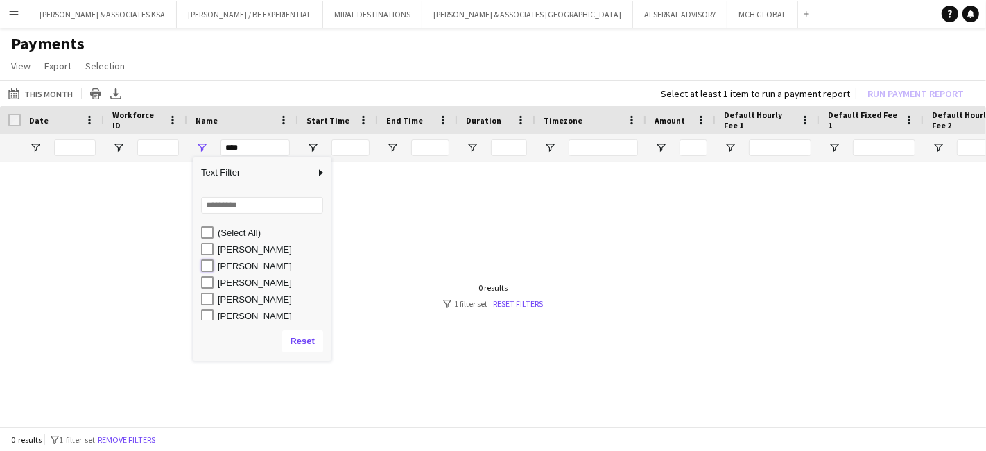
type input "**********"
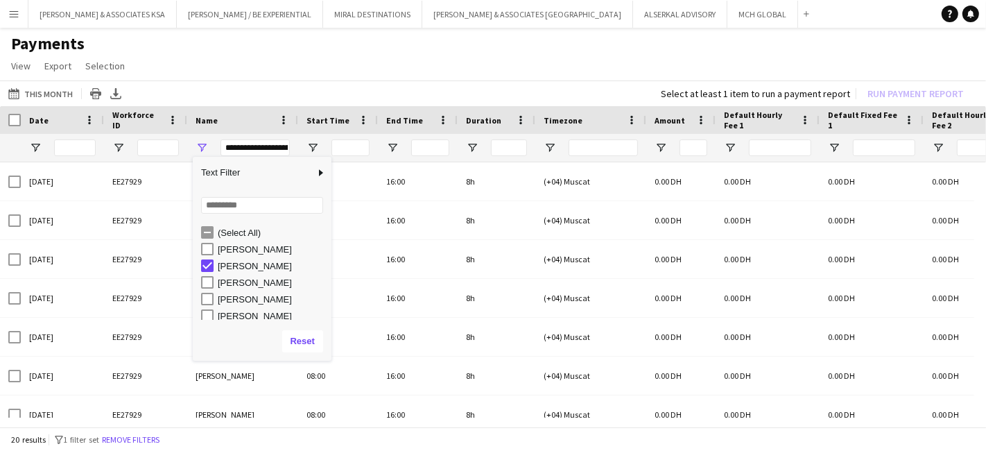
drag, startPoint x: 298, startPoint y: 68, endPoint x: 289, endPoint y: 74, distance: 11.0
click at [297, 70] on app-page-menu "View Customise view Customise filters Reset Filters Reset View Reset All Export…" at bounding box center [493, 67] width 986 height 26
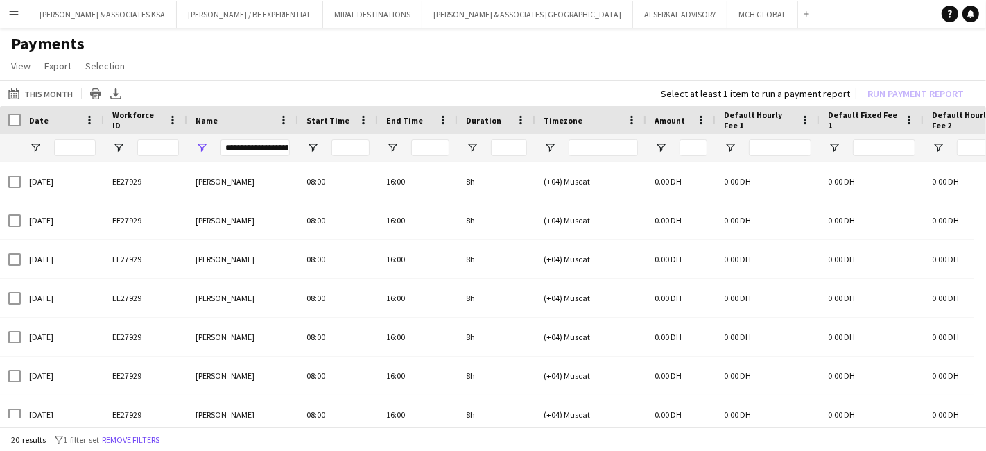
click at [4, 117] on div at bounding box center [10, 120] width 21 height 28
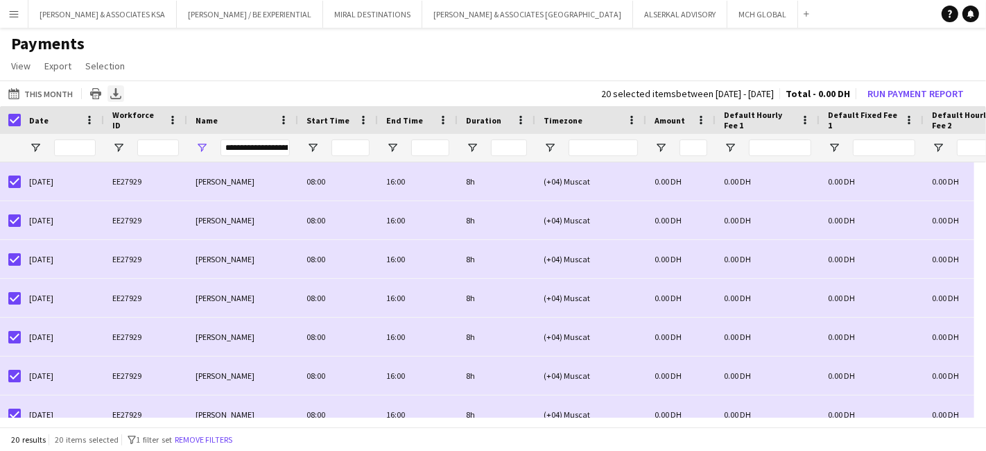
click at [114, 94] on icon at bounding box center [116, 92] width 6 height 8
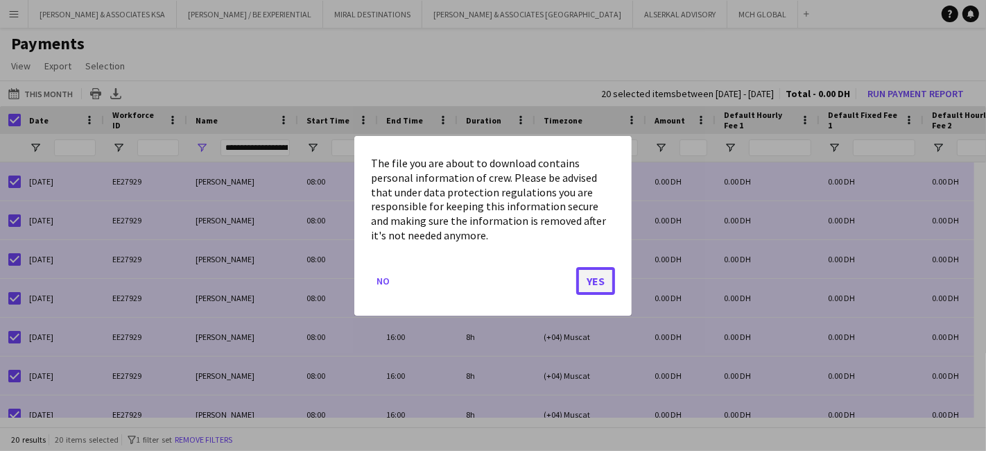
click at [601, 283] on button "Yes" at bounding box center [595, 280] width 39 height 28
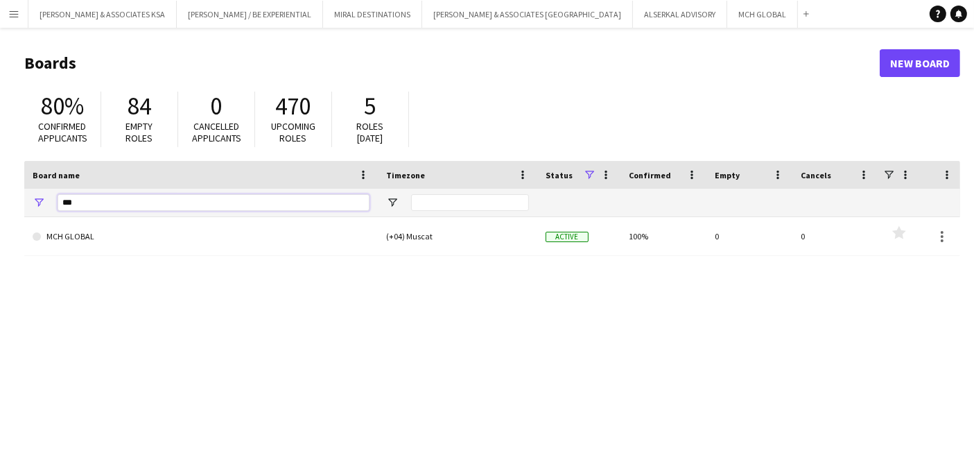
drag, startPoint x: 109, startPoint y: 202, endPoint x: 31, endPoint y: 213, distance: 79.0
click at [31, 213] on div "***" at bounding box center [201, 203] width 354 height 28
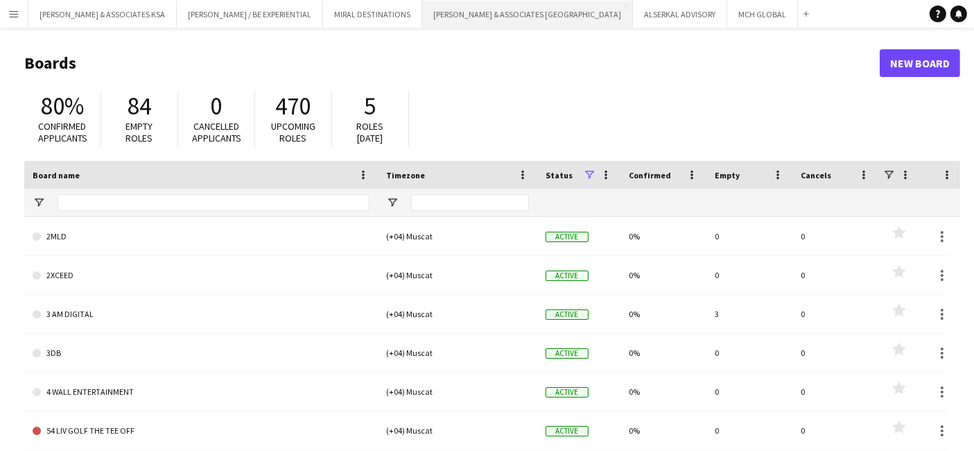
click at [477, 16] on button "RICHARD ATTIAS & ASSOCIATES UAE Close" at bounding box center [527, 14] width 211 height 27
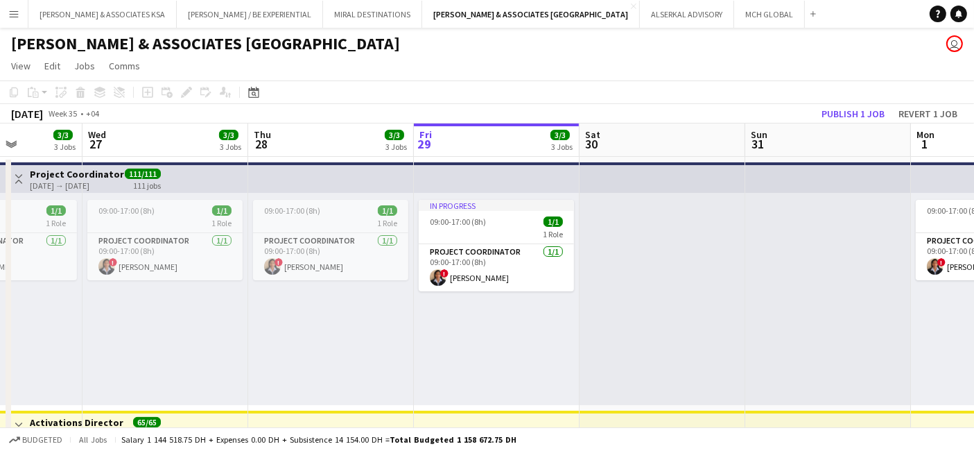
scroll to position [0, 460]
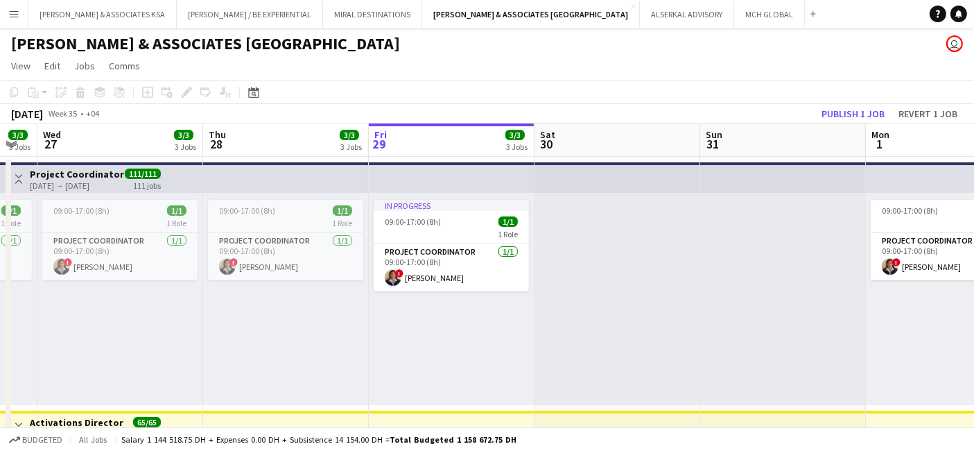
drag, startPoint x: 188, startPoint y: 331, endPoint x: 390, endPoint y: 327, distance: 202.5
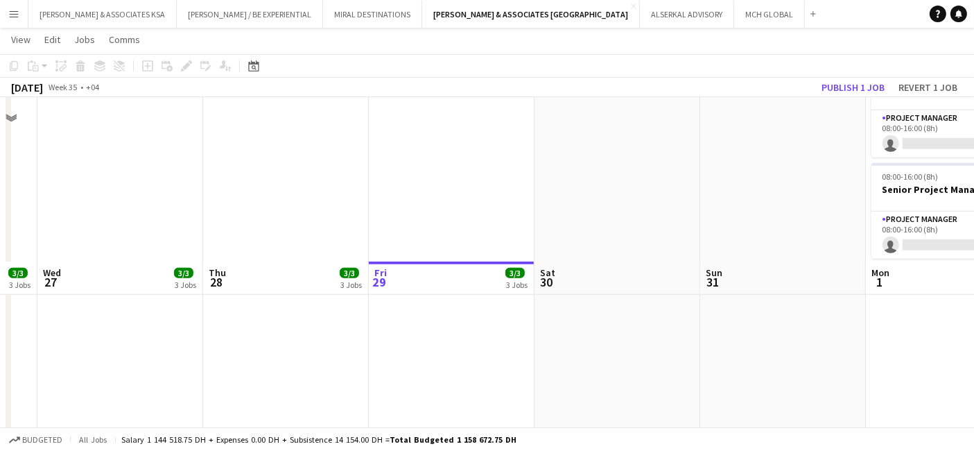
scroll to position [1116, 0]
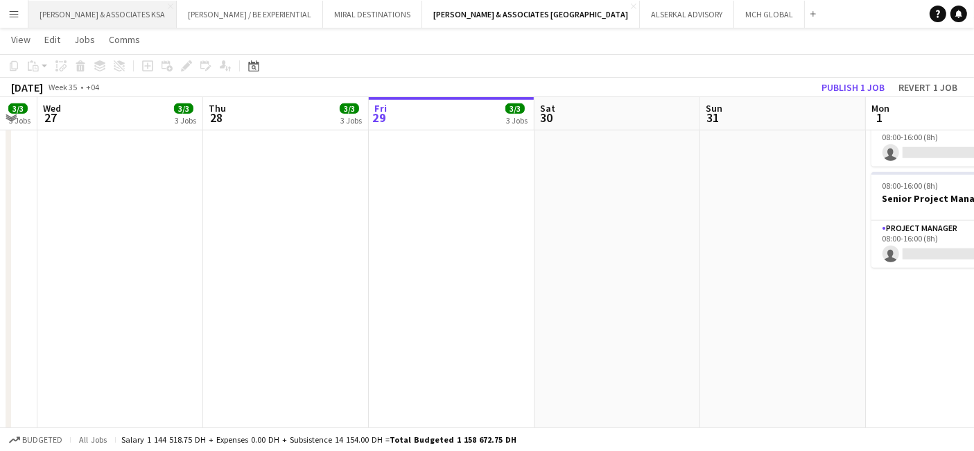
click at [139, 17] on button "RICHARD ATTIAS & ASSOCIATES KSA Close" at bounding box center [102, 14] width 148 height 27
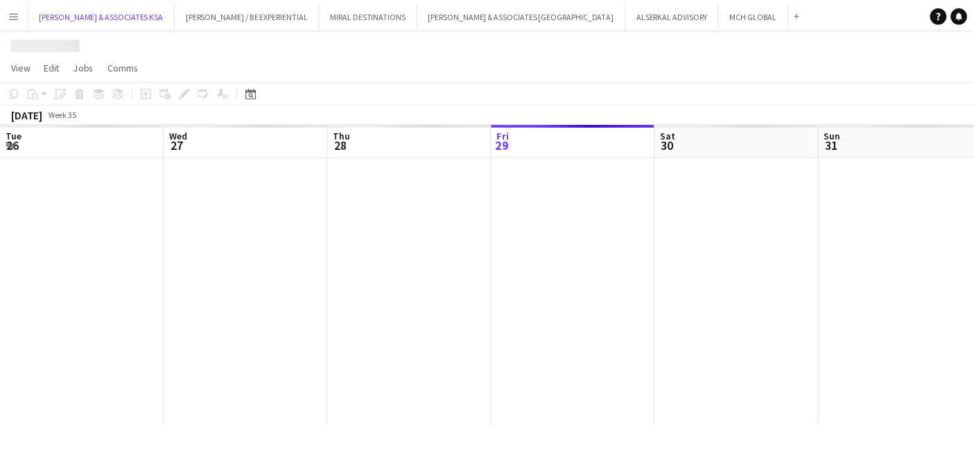
scroll to position [0, 331]
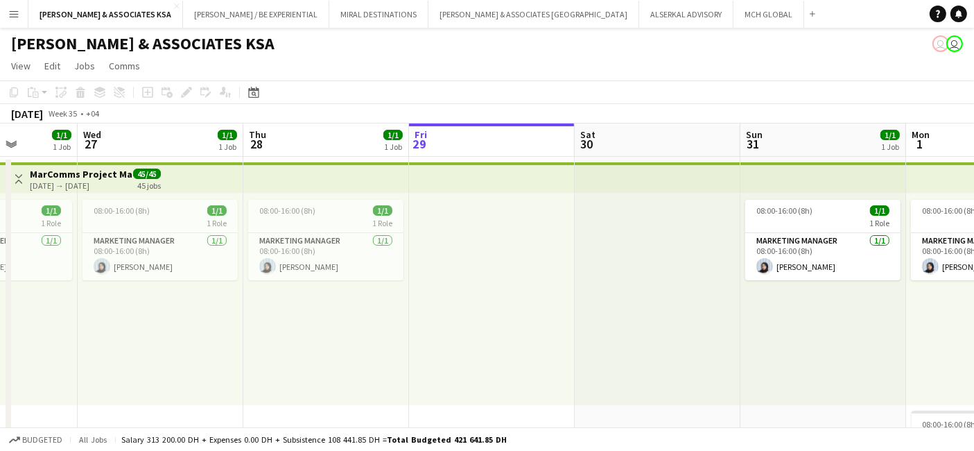
drag, startPoint x: 265, startPoint y: 312, endPoint x: 508, endPoint y: 311, distance: 242.7
click at [508, 311] on app-calendar-viewport "Sun 24 1/1 1 Job Mon 25 1/1 1 Job Tue 26 1/1 1 Job Wed 27 1/1 1 Job Thu 28 1/1 …" at bounding box center [487, 335] width 974 height 424
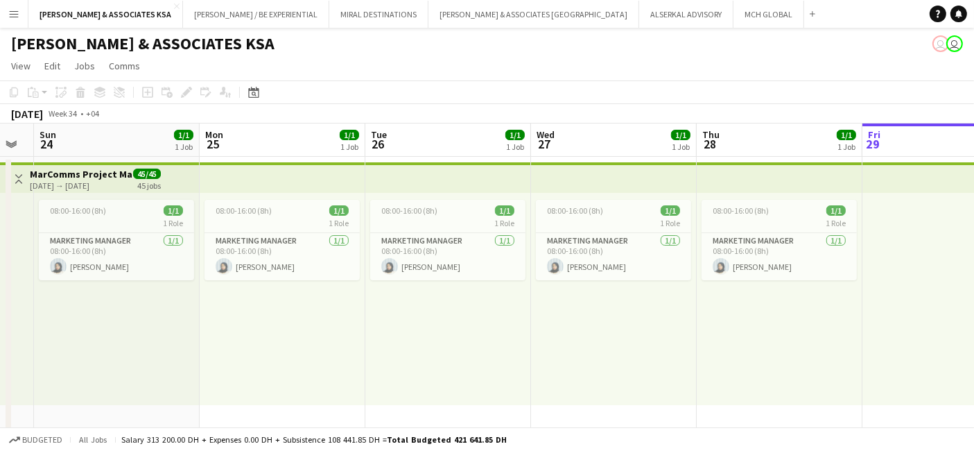
scroll to position [0, 433]
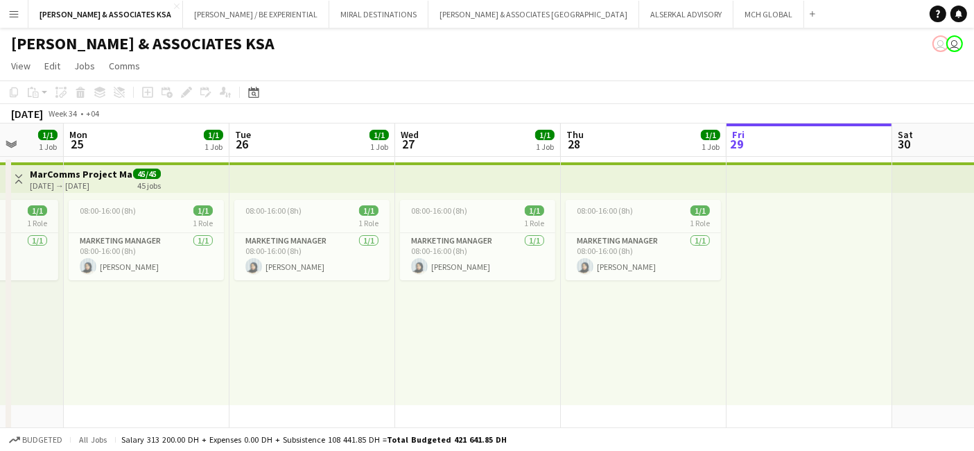
drag, startPoint x: 164, startPoint y: 334, endPoint x: 482, endPoint y: 344, distance: 318.4
click at [482, 344] on app-calendar-viewport "Fri 22 Sat 23 Sun 24 1/1 1 Job Mon 25 1/1 1 Job Tue 26 1/1 1 Job Wed 27 1/1 1 J…" at bounding box center [487, 335] width 974 height 424
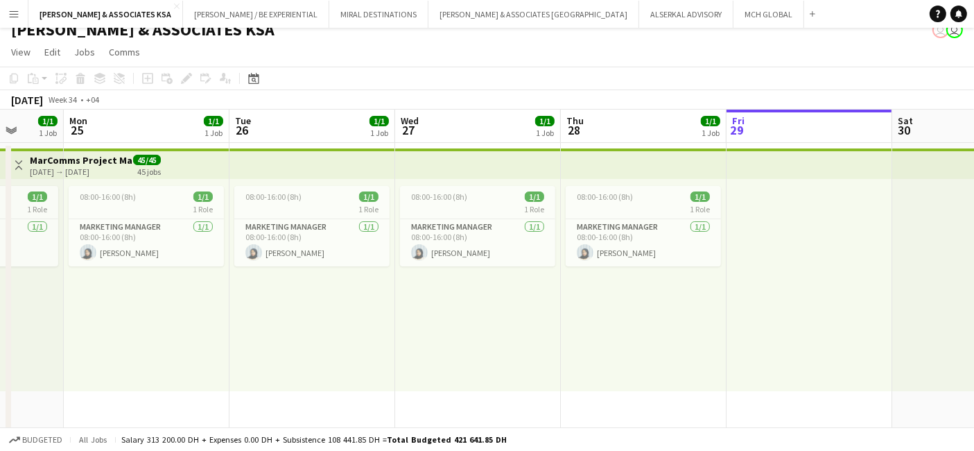
scroll to position [0, 0]
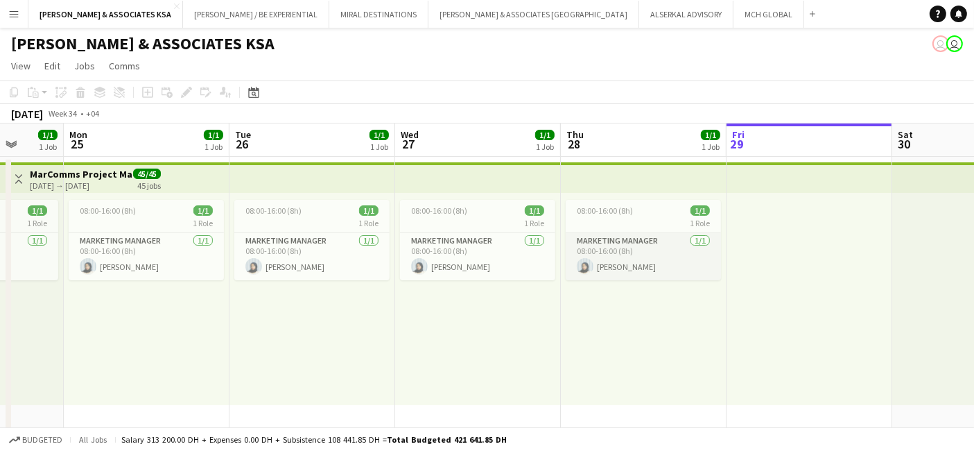
click at [602, 243] on app-card-role "Marketing Manager 1/1 08:00-16:00 (8h) Fatimah AbuSrair" at bounding box center [643, 256] width 155 height 47
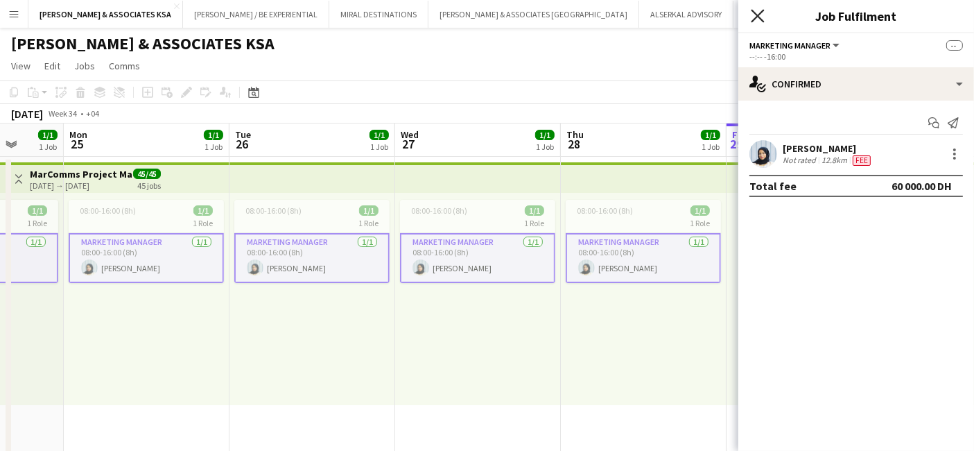
click at [761, 17] on icon "Close pop-in" at bounding box center [757, 15] width 13 height 13
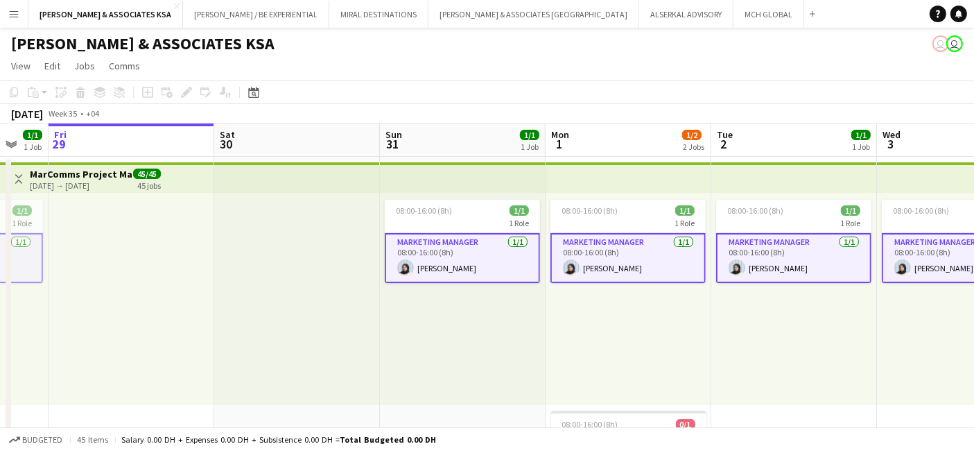
scroll to position [0, 540]
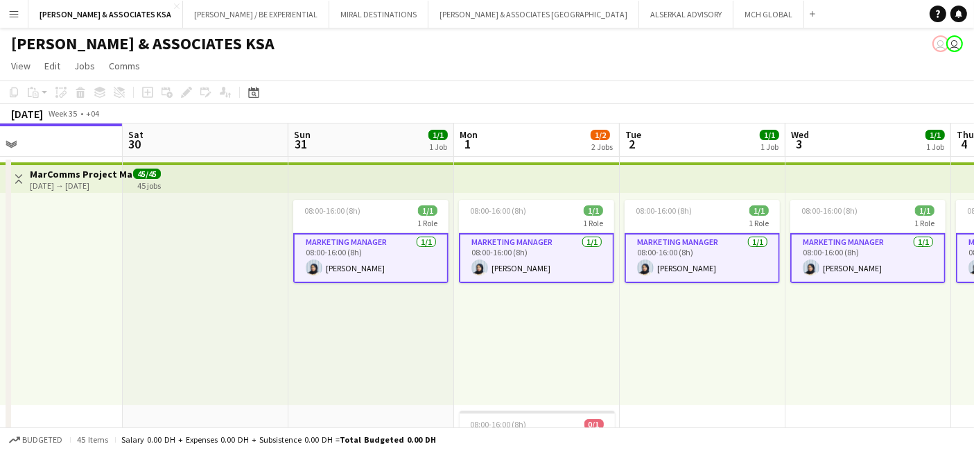
drag, startPoint x: 727, startPoint y: 314, endPoint x: 0, endPoint y: 332, distance: 727.6
click at [0, 332] on app-calendar-viewport "Tue 26 1/1 1 Job Wed 27 1/1 1 Job Thu 28 1/1 1 Job Fri 29 Sat 30 Sun 31 1/1 1 J…" at bounding box center [487, 335] width 974 height 424
click at [367, 240] on app-card-role "Marketing Manager 1/1 08:00-16:00 (8h) Fatimah AbuSrair" at bounding box center [370, 258] width 155 height 50
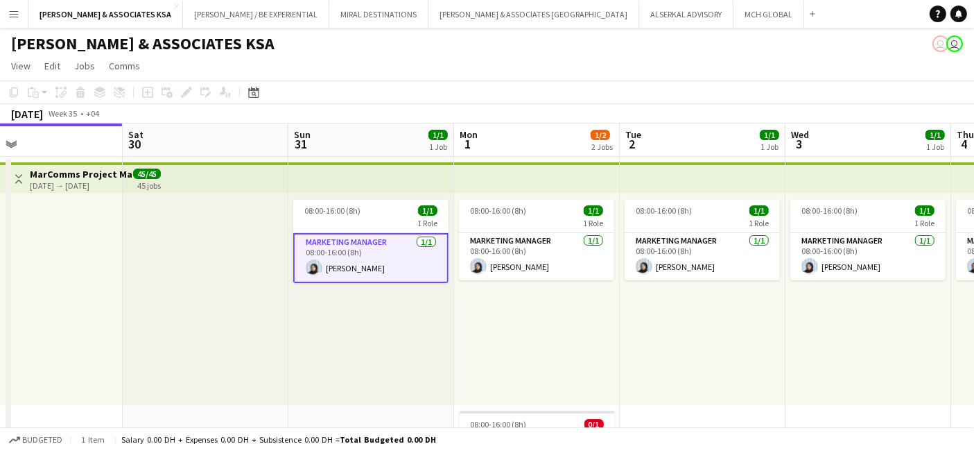
click at [399, 238] on app-card-role "Marketing Manager 1/1 08:00-16:00 (8h) Fatimah AbuSrair" at bounding box center [370, 258] width 155 height 50
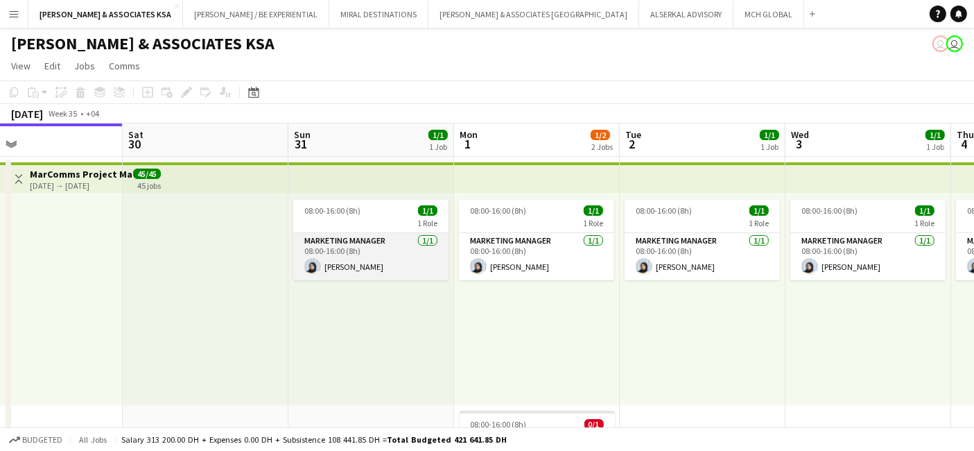
click at [334, 237] on app-card-role "Marketing Manager 1/1 08:00-16:00 (8h) Fatimah AbuSrair" at bounding box center [370, 256] width 155 height 47
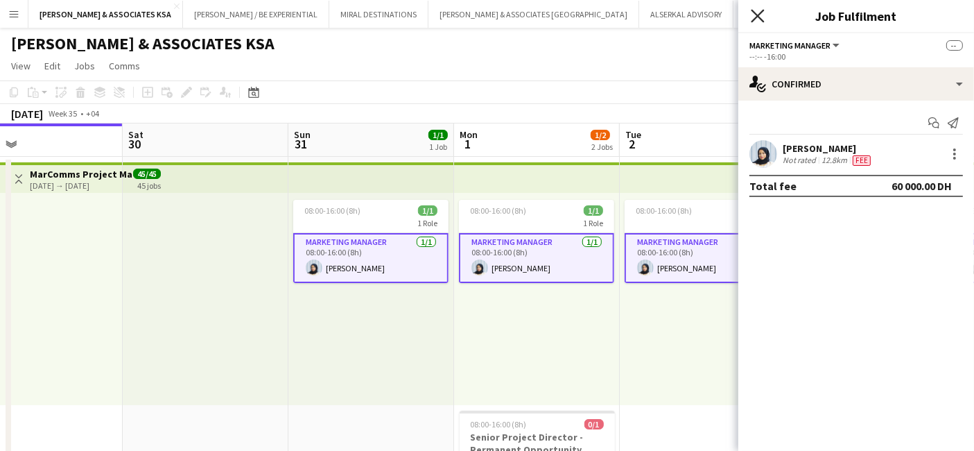
click at [759, 10] on icon "Close pop-in" at bounding box center [757, 15] width 13 height 13
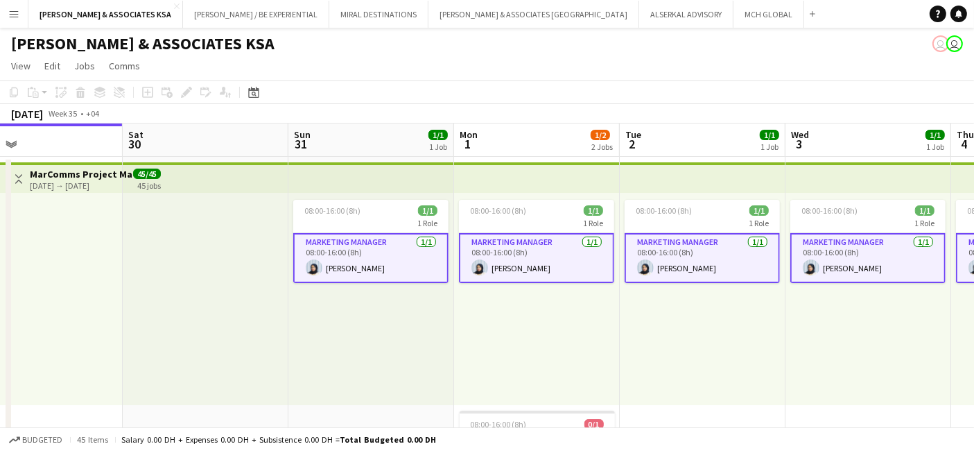
click at [506, 236] on app-card-role "Marketing Manager 1/1 08:00-16:00 (8h) Fatimah AbuSrair" at bounding box center [536, 258] width 155 height 50
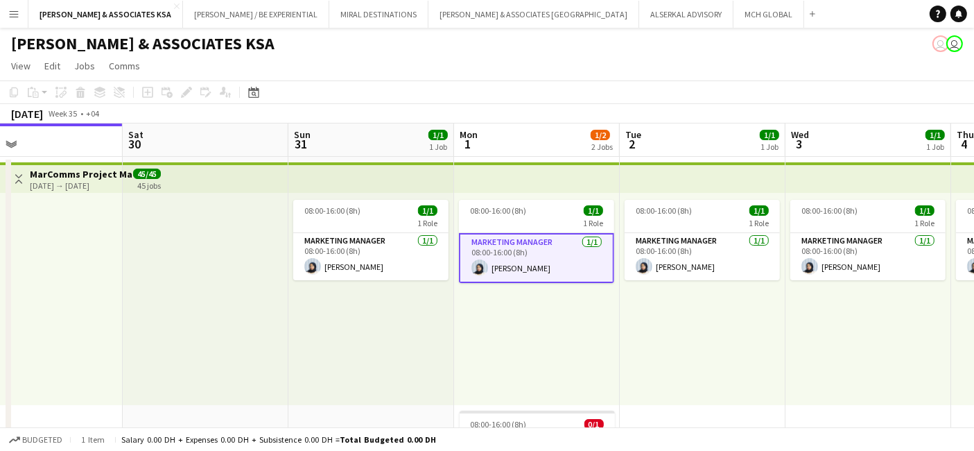
click at [301, 339] on div "08:00-16:00 (8h) 1/1 1 Role Marketing Manager 1/1 08:00-16:00 (8h) Fatimah AbuS…" at bounding box center [371, 299] width 166 height 212
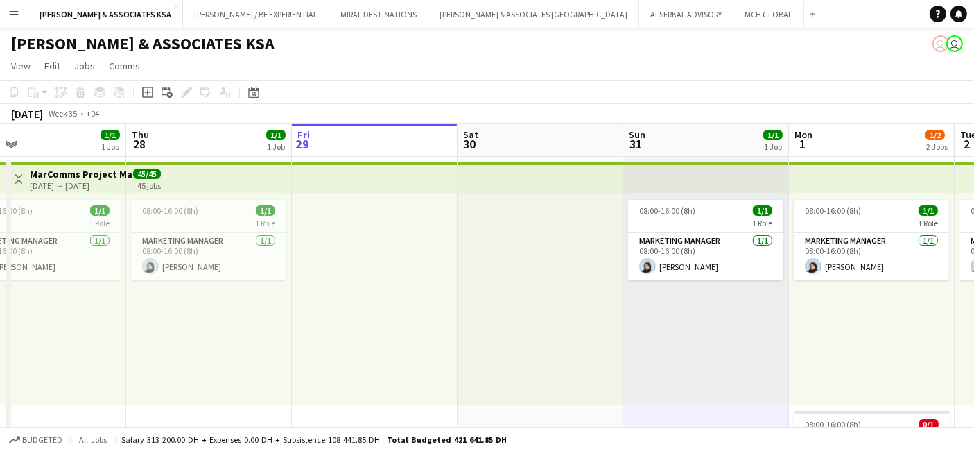
drag, startPoint x: 392, startPoint y: 357, endPoint x: 905, endPoint y: 312, distance: 515.1
click at [905, 312] on app-calendar-viewport "Mon 25 1/1 1 Job Tue 26 1/1 1 Job Wed 27 1/1 1 Job Thu 28 1/1 1 Job Fri 29 Sat …" at bounding box center [487, 335] width 974 height 424
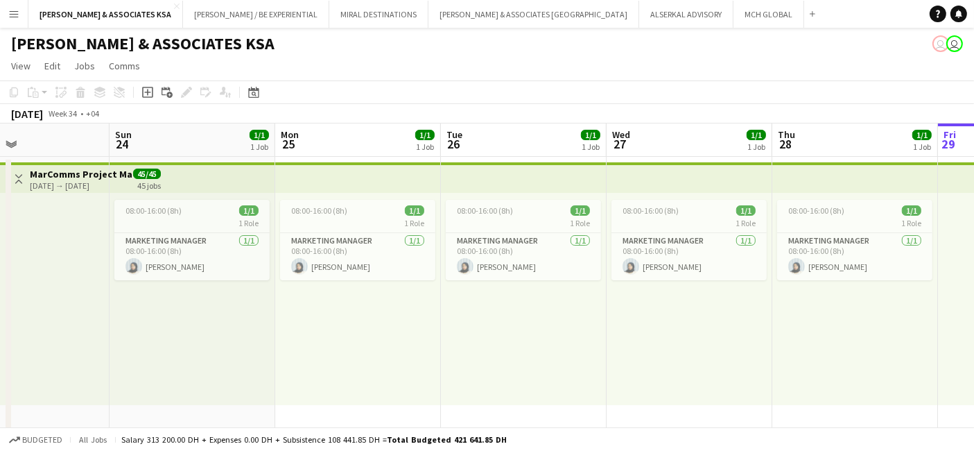
drag, startPoint x: 499, startPoint y: 340, endPoint x: 930, endPoint y: 300, distance: 433.1
click at [973, 290] on html "Menu Boards Boards Boards All jobs Status Workforce Workforce My Workforce Recr…" at bounding box center [487, 285] width 974 height 571
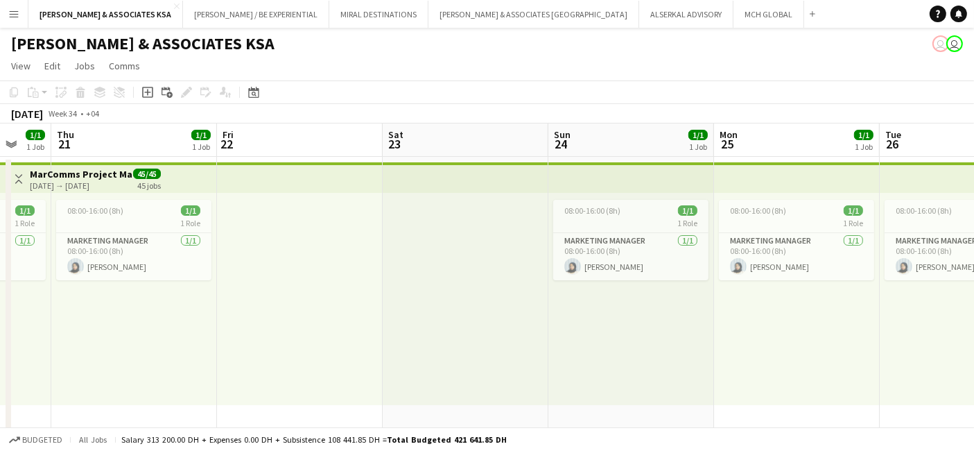
drag, startPoint x: 498, startPoint y: 318, endPoint x: 985, endPoint y: 304, distance: 487.6
click at [973, 304] on html "Menu Boards Boards Boards All jobs Status Workforce Workforce My Workforce Recr…" at bounding box center [487, 285] width 974 height 571
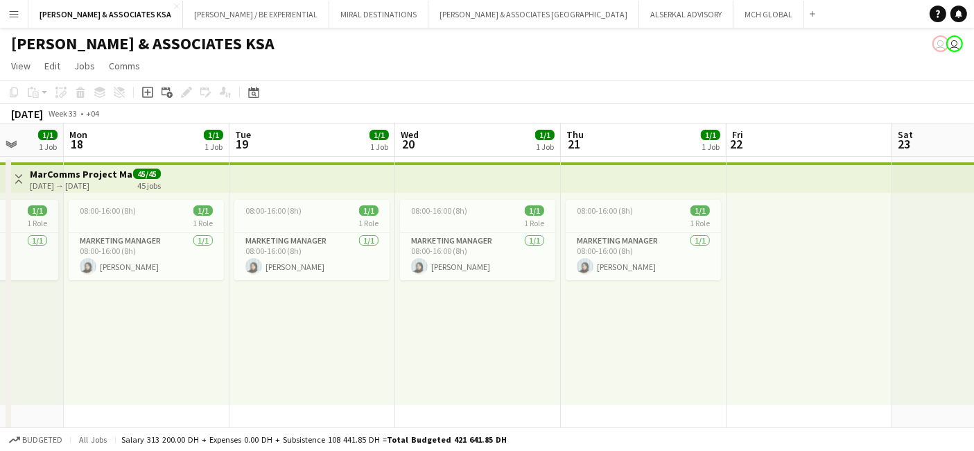
drag, startPoint x: 435, startPoint y: 343, endPoint x: 985, endPoint y: 327, distance: 550.1
click at [973, 327] on html "Menu Boards Boards Boards All jobs Status Workforce Workforce My Workforce Recr…" at bounding box center [487, 285] width 974 height 571
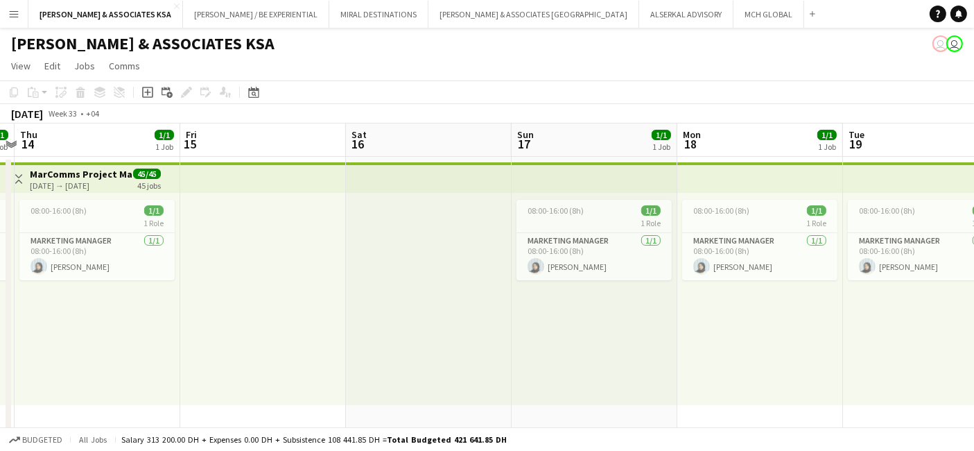
drag, startPoint x: 356, startPoint y: 334, endPoint x: 985, endPoint y: 327, distance: 628.9
click at [973, 327] on html "Menu Boards Boards Boards All jobs Status Workforce Workforce My Workforce Recr…" at bounding box center [487, 285] width 974 height 571
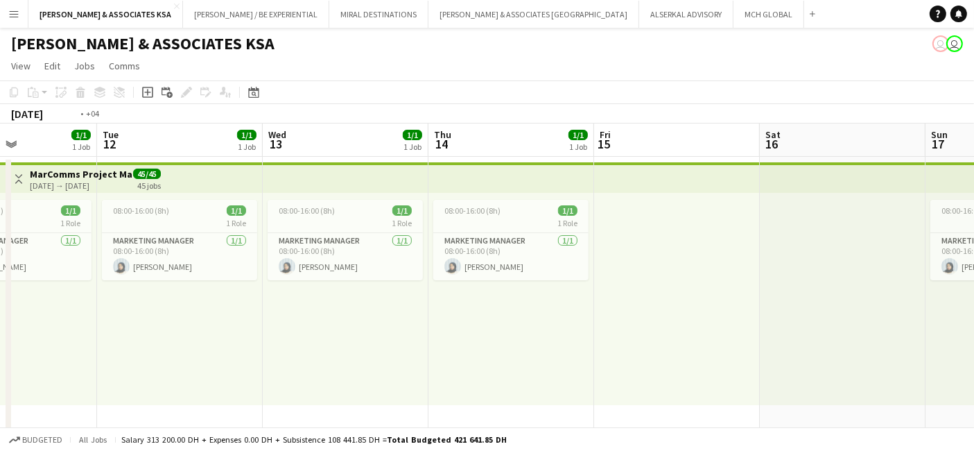
drag, startPoint x: 391, startPoint y: 304, endPoint x: 985, endPoint y: 340, distance: 595.3
click at [973, 340] on html "Menu Boards Boards Boards All jobs Status Workforce Workforce My Workforce Recr…" at bounding box center [487, 285] width 974 height 571
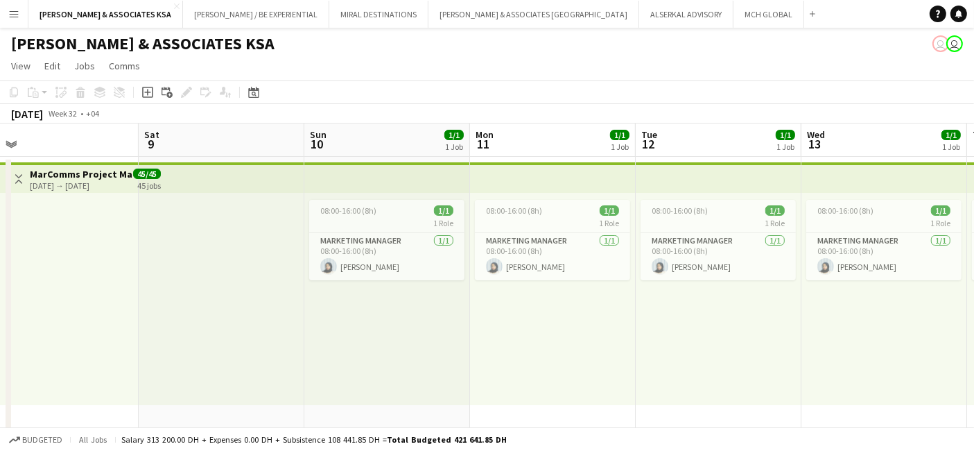
drag, startPoint x: 462, startPoint y: 338, endPoint x: 835, endPoint y: 334, distance: 372.4
click at [835, 334] on app-calendar-viewport "Wed 6 1/1 1 Job Thu 7 1/1 2 Jobs Fri 8 Sat 9 Sun 10 1/1 1 Job Mon 11 1/1 1 Job …" at bounding box center [487, 335] width 974 height 424
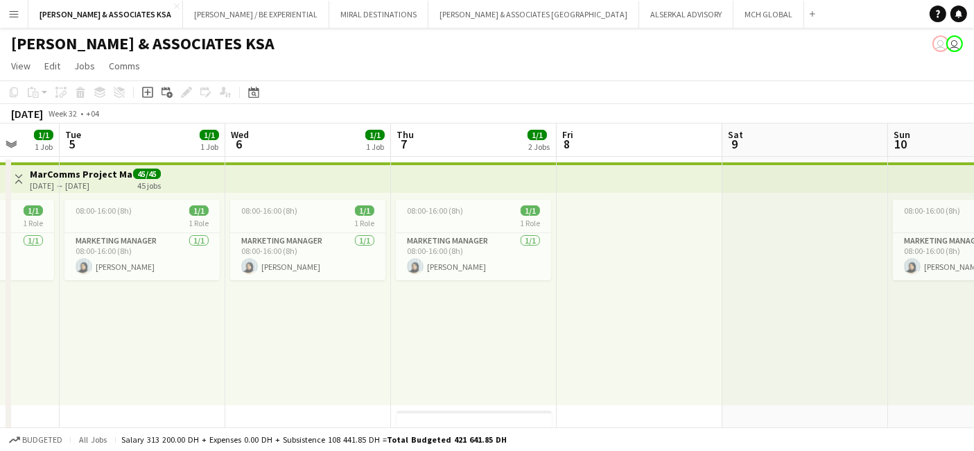
drag, startPoint x: 383, startPoint y: 314, endPoint x: 985, endPoint y: 316, distance: 602.5
click at [973, 316] on html "Menu Boards Boards Boards All jobs Status Workforce Workforce My Workforce Recr…" at bounding box center [487, 285] width 974 height 571
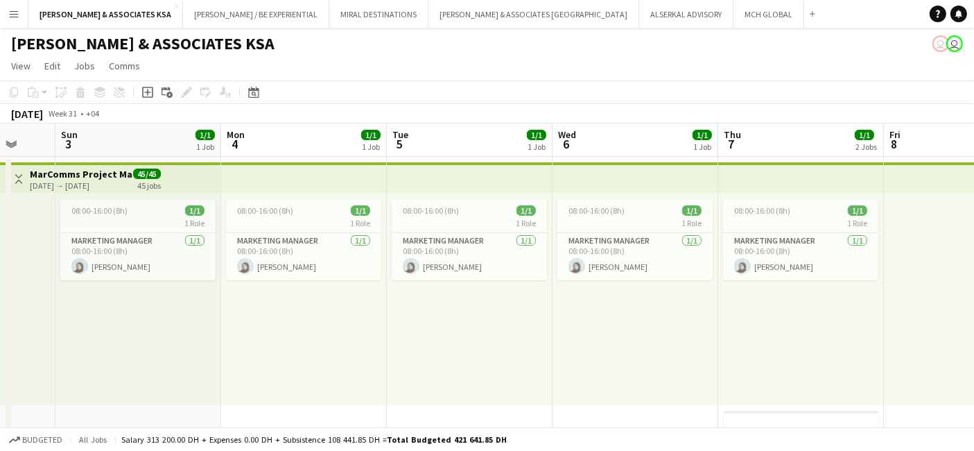
drag, startPoint x: 458, startPoint y: 300, endPoint x: 951, endPoint y: 322, distance: 493.5
click at [951, 322] on app-calendar-viewport "Thu 31 1/1 1 Job Fri 1 Sat 2 Sun 3 1/1 1 Job Mon 4 1/1 1 Job Tue 5 1/1 1 Job We…" at bounding box center [487, 335] width 974 height 424
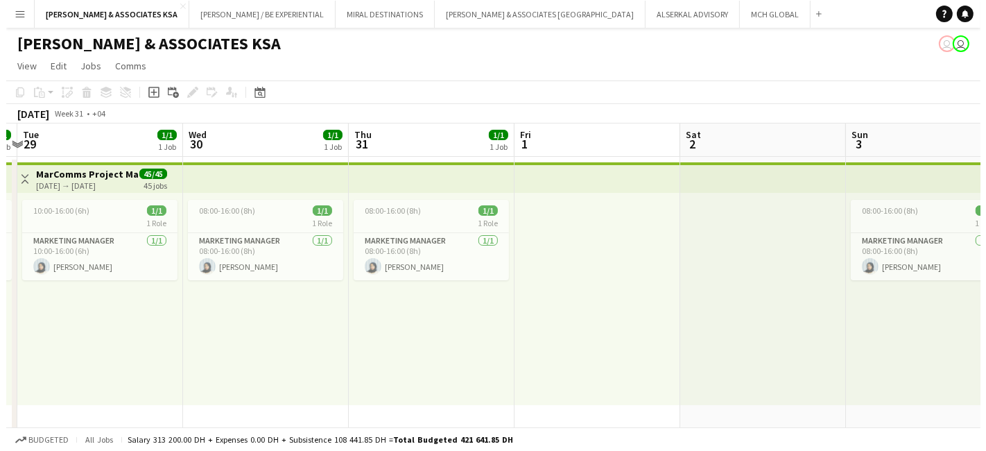
scroll to position [0, 315]
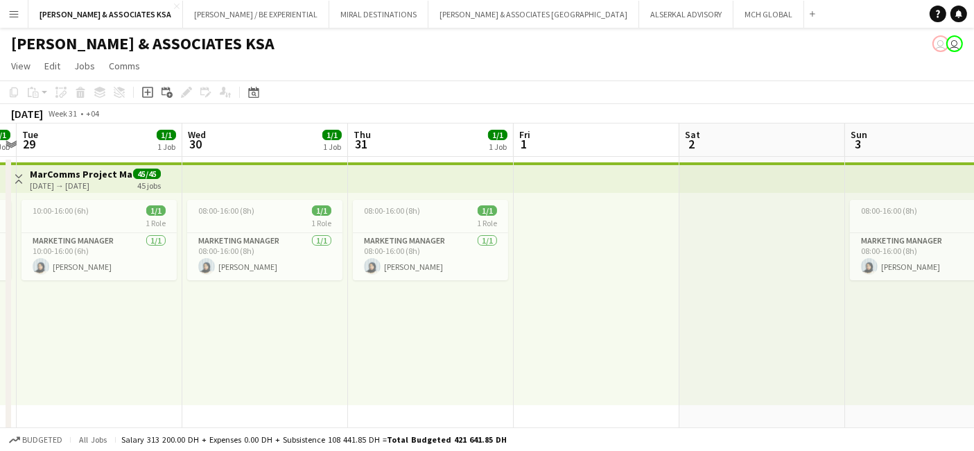
drag, startPoint x: 265, startPoint y: 313, endPoint x: 888, endPoint y: 327, distance: 623.5
click at [888, 327] on app-calendar-viewport "Sun 27 1/1 1 Job Mon 28 1/1 1 Job Tue 29 1/1 1 Job Wed 30 1/1 1 Job Thu 31 1/1 …" at bounding box center [487, 335] width 974 height 424
click at [398, 239] on app-card-role "Marketing Manager 1/1 08:00-16:00 (8h) Fatimah AbuSrair" at bounding box center [430, 256] width 155 height 47
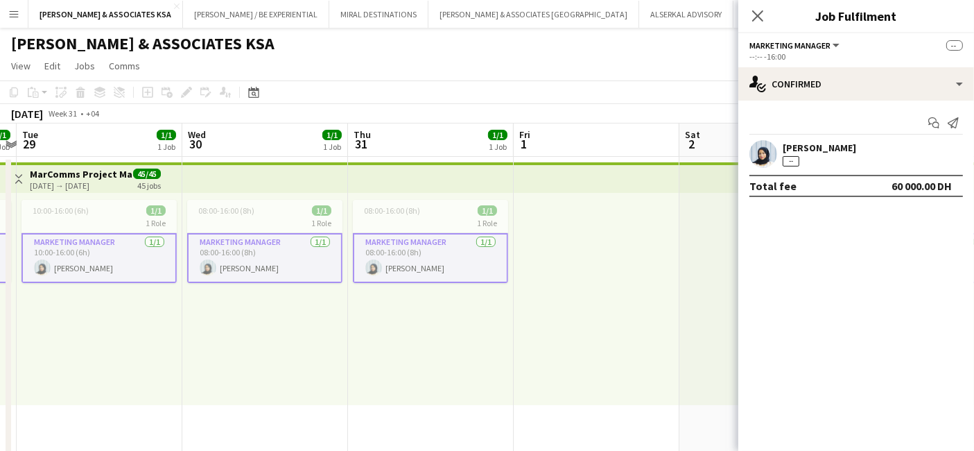
click at [792, 160] on div "--" at bounding box center [791, 161] width 17 height 10
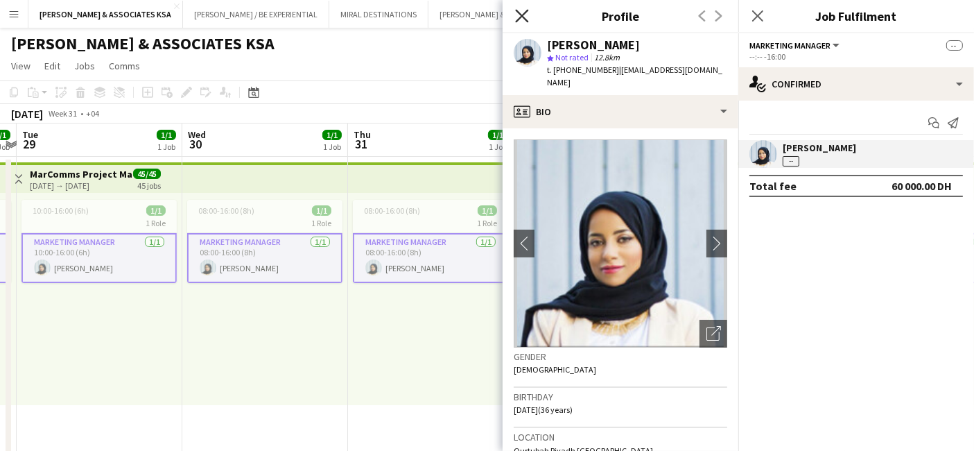
click at [521, 10] on icon "Close pop-in" at bounding box center [521, 15] width 13 height 13
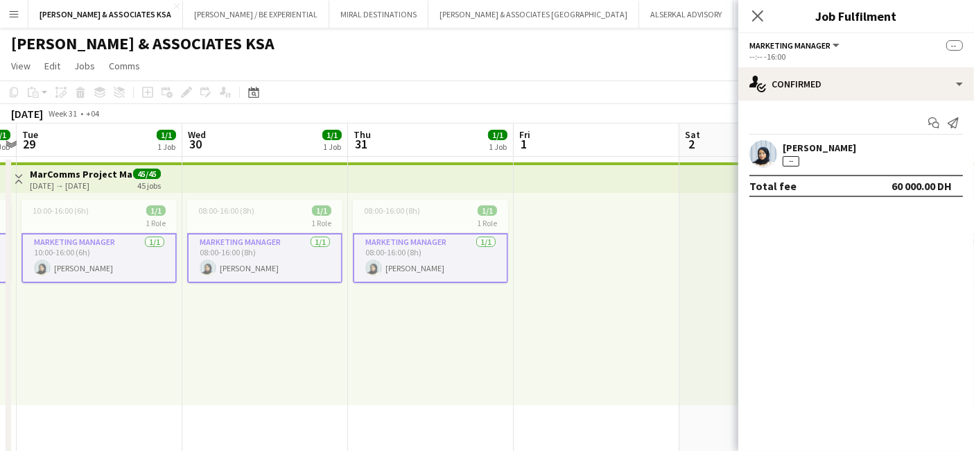
click at [631, 79] on app-page-menu "View Day view expanded Day view collapsed Month view Date picker Jump to today …" at bounding box center [487, 67] width 974 height 26
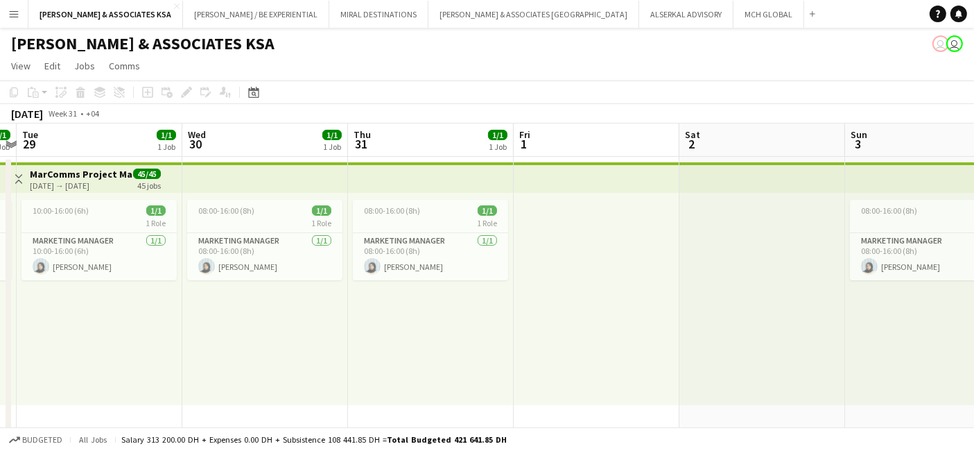
click at [487, 44] on div "RICHARD ATTIAS & ASSOCIATES KSA user user" at bounding box center [487, 41] width 974 height 26
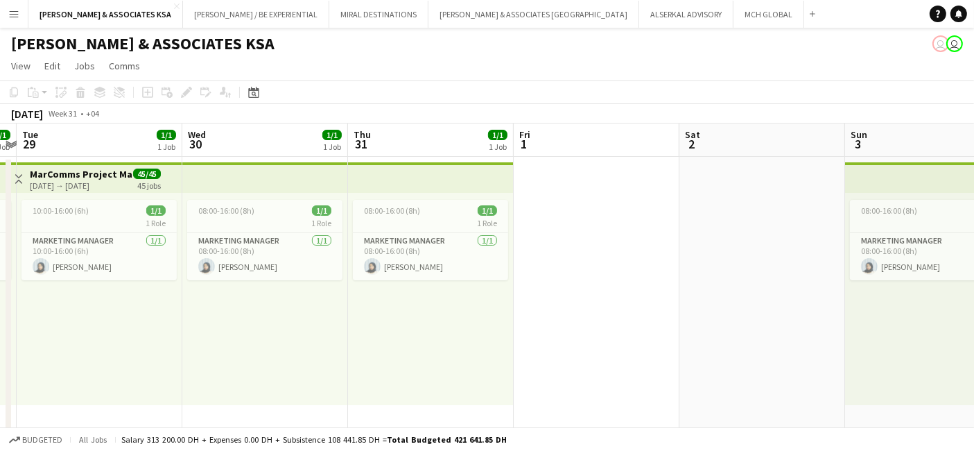
click at [2, 8] on button "Menu" at bounding box center [14, 14] width 28 height 28
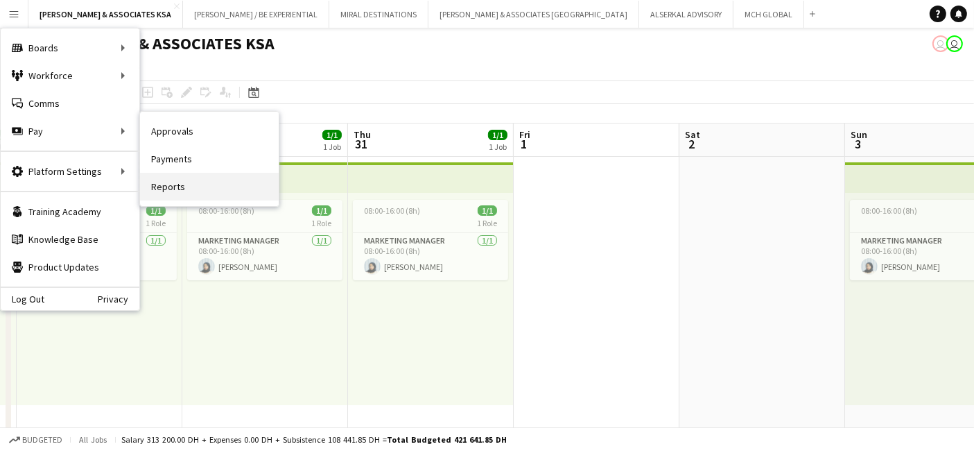
click at [174, 187] on link "Reports" at bounding box center [209, 187] width 139 height 28
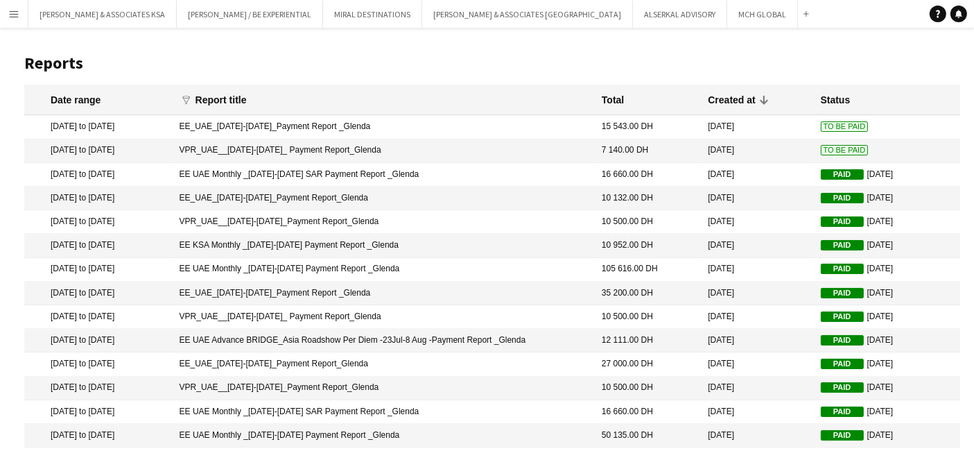
click at [410, 150] on mat-cell "VPR_UAE__[DATE]-[DATE]_ Payment Report_Glenda" at bounding box center [384, 151] width 422 height 24
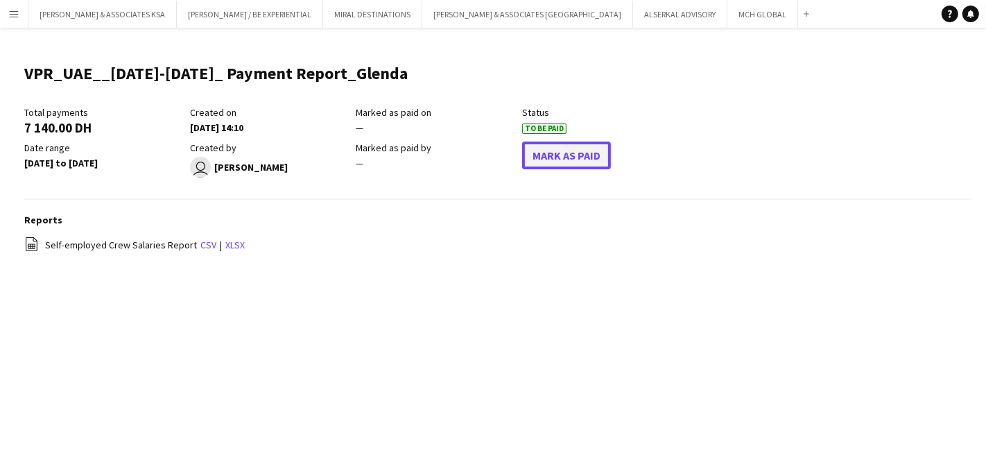
click at [553, 156] on button "Mark As Paid" at bounding box center [566, 155] width 89 height 28
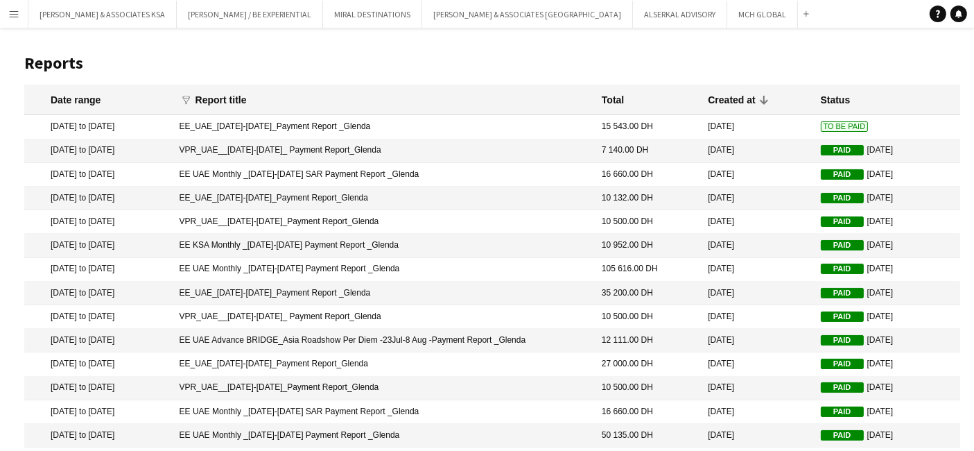
click at [451, 125] on mat-cell "EE_UAE_[DATE]-[DATE]_Payment Report _Glenda" at bounding box center [384, 127] width 422 height 24
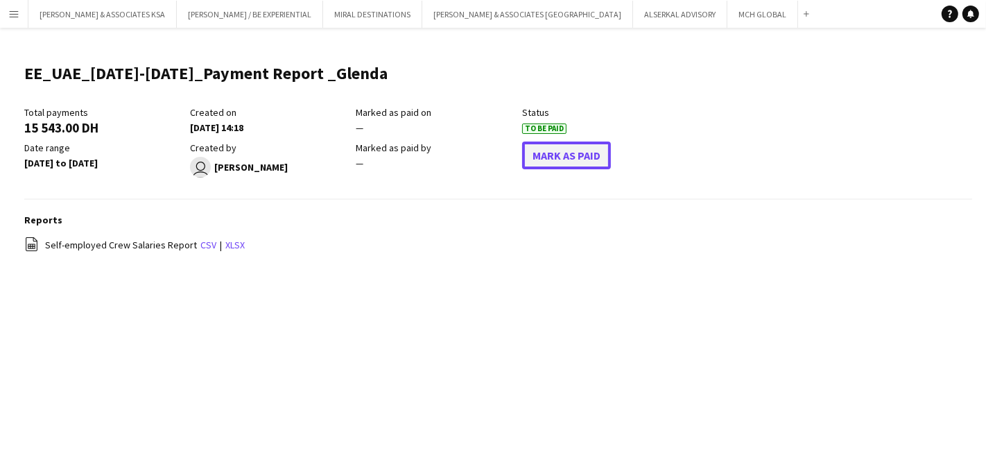
click at [597, 167] on button "Mark As Paid" at bounding box center [566, 155] width 89 height 28
